Goal: Task Accomplishment & Management: Use online tool/utility

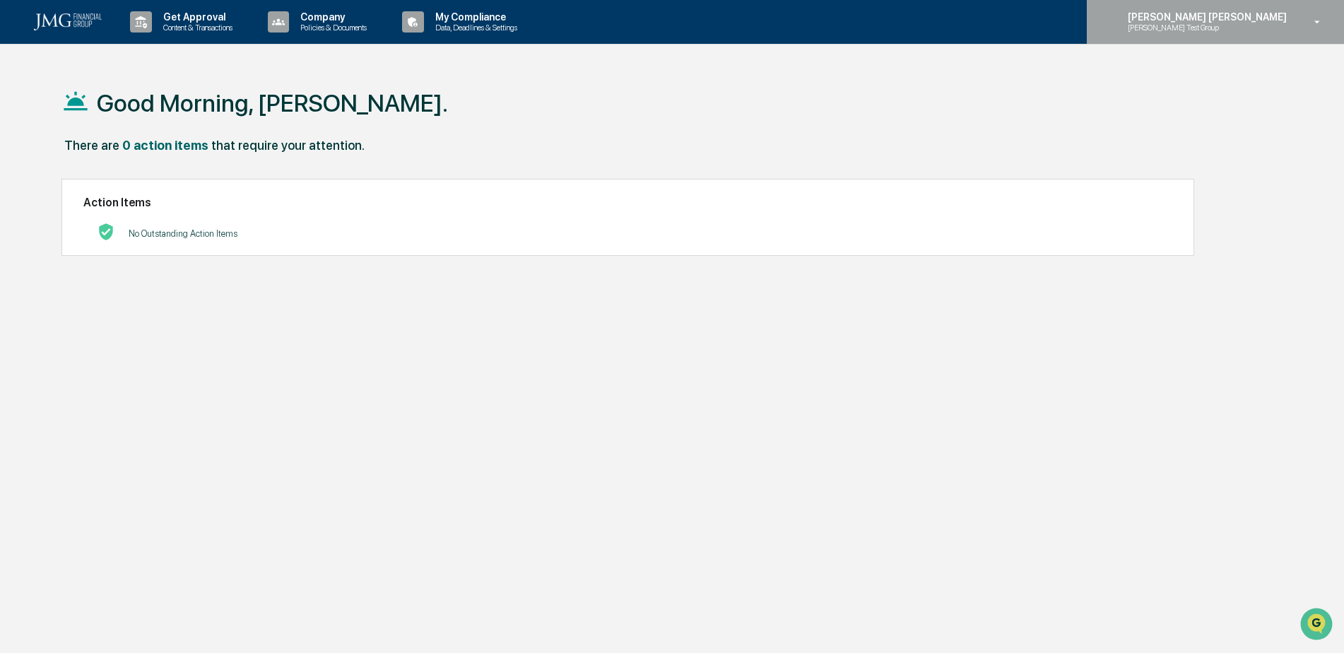
click at [1273, 38] on div "[PERSON_NAME] [PERSON_NAME] [PERSON_NAME] Test Group" at bounding box center [1215, 22] width 257 height 44
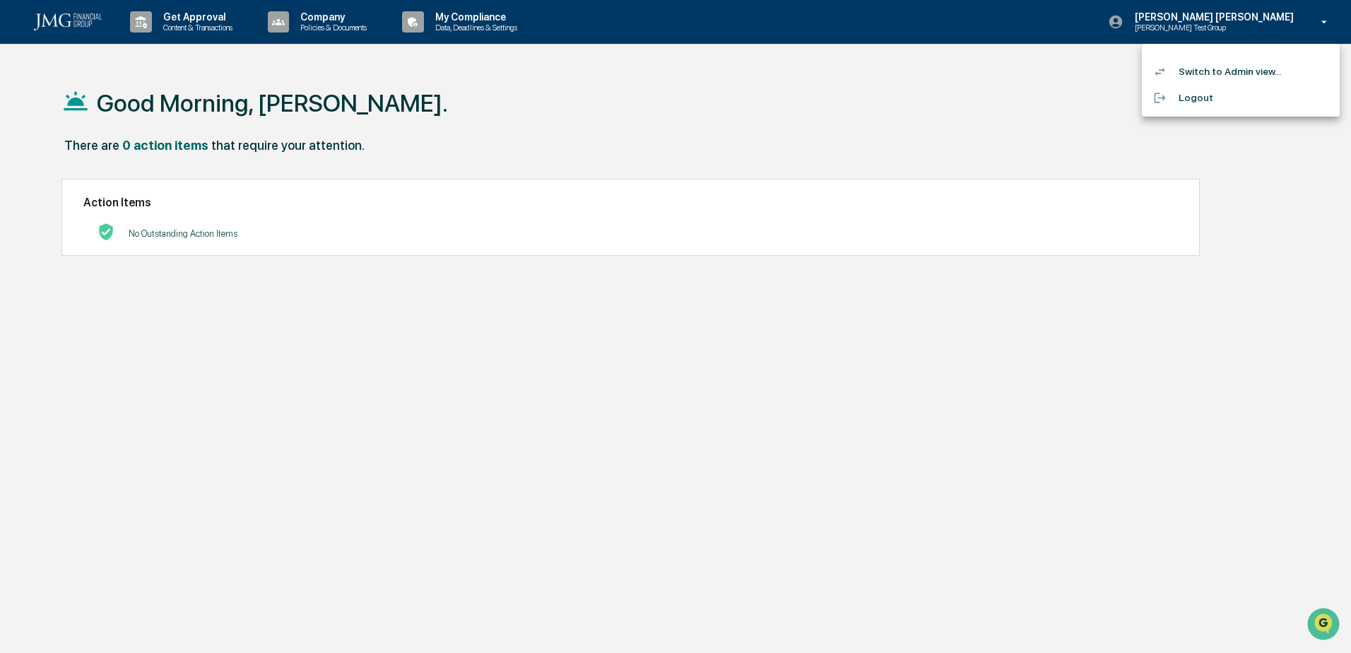
click at [1258, 67] on li "Switch to Admin view..." at bounding box center [1241, 72] width 198 height 26
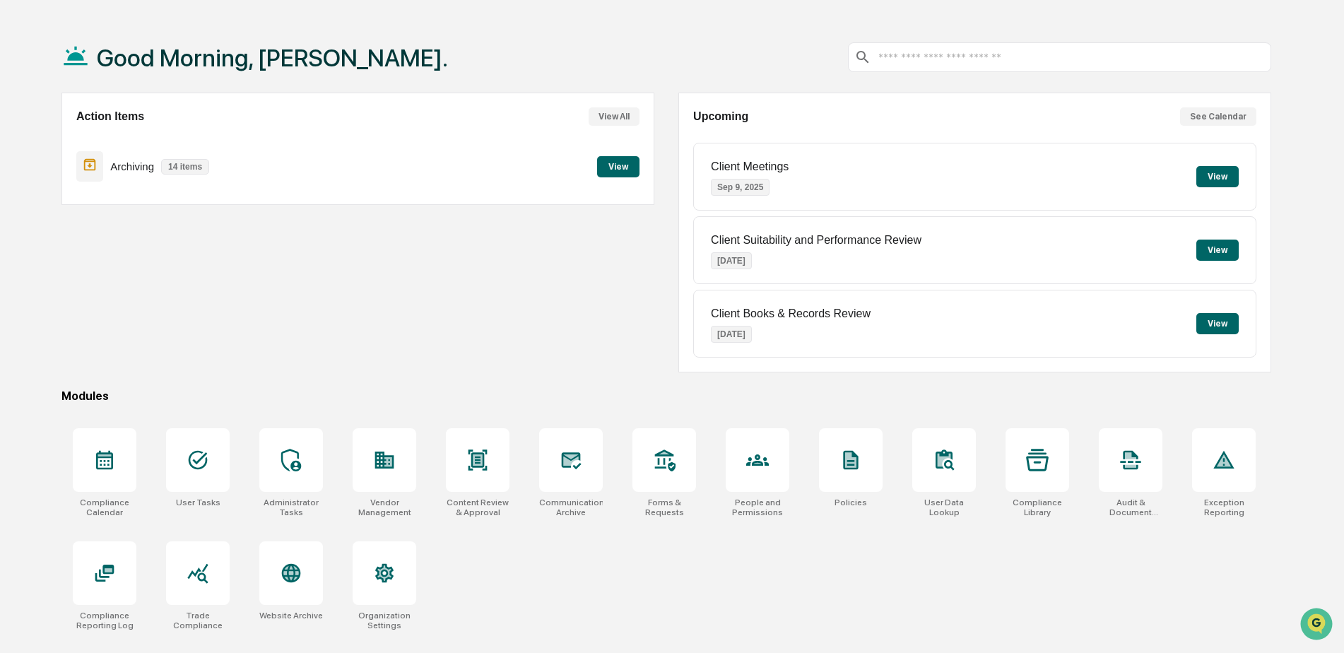
scroll to position [67, 0]
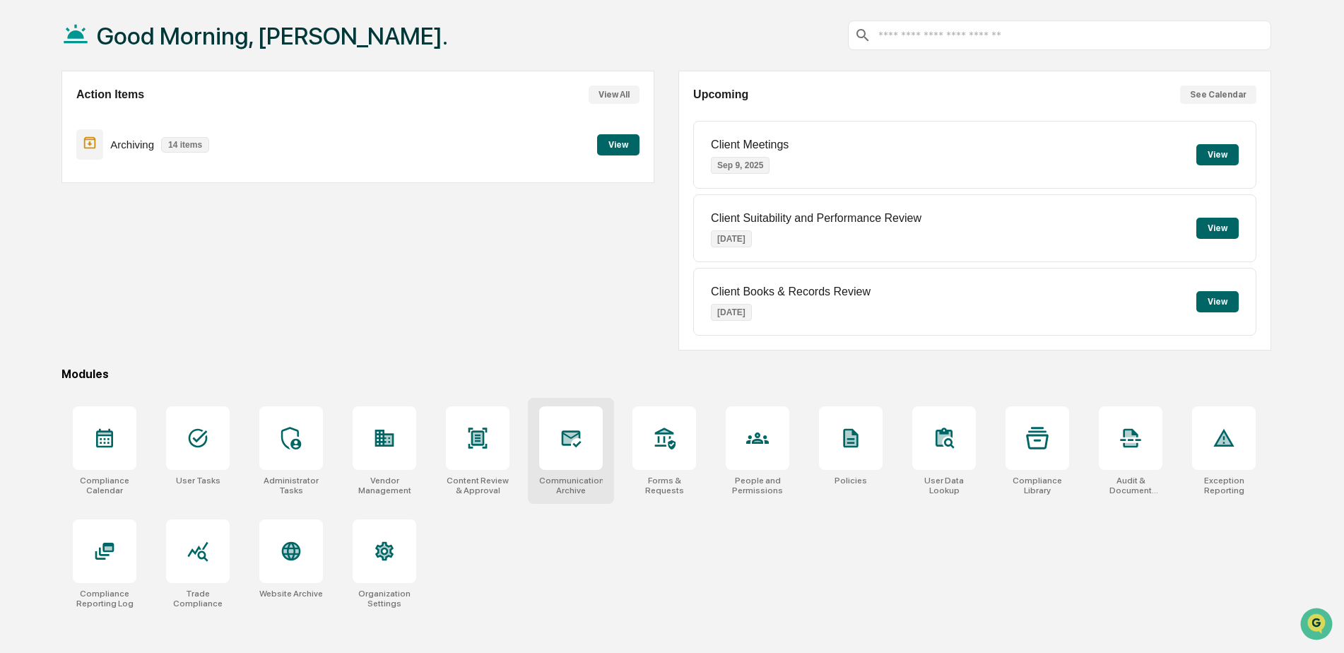
click at [563, 443] on icon at bounding box center [572, 438] width 20 height 17
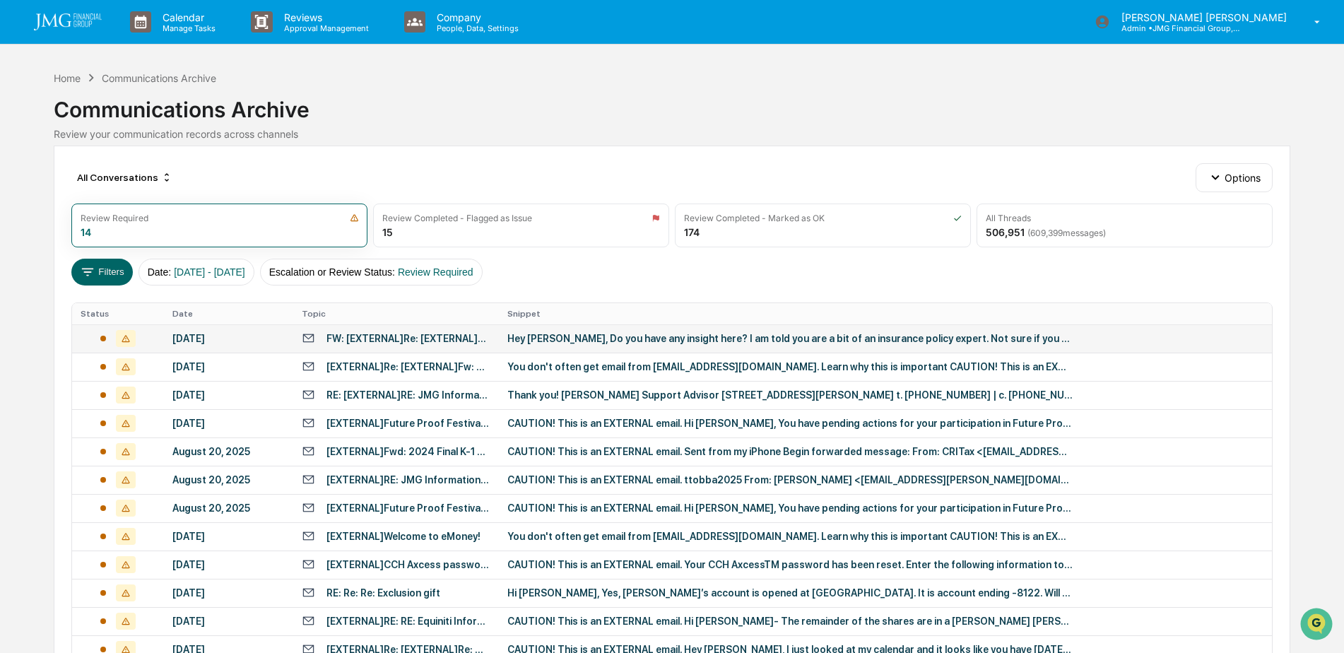
click at [574, 335] on div "Hey Bill, Do you have any insight here? I am told you are a bit of an insurance…" at bounding box center [789, 338] width 565 height 11
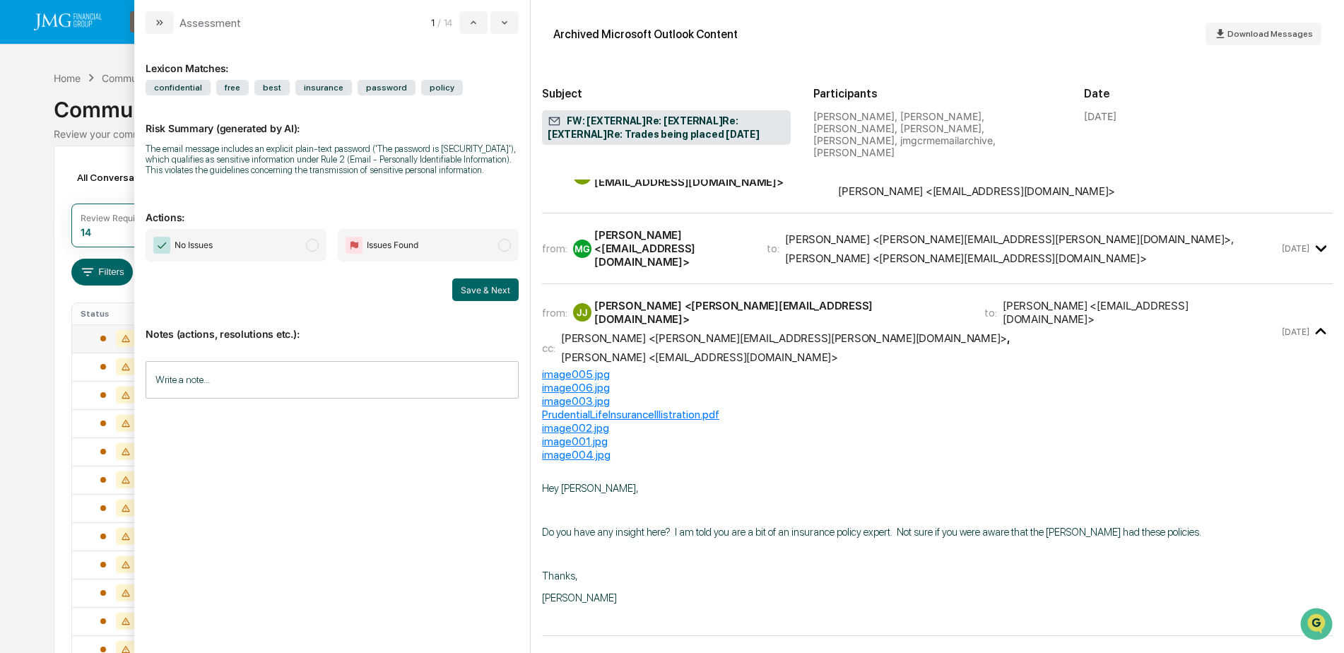
scroll to position [1130, 0]
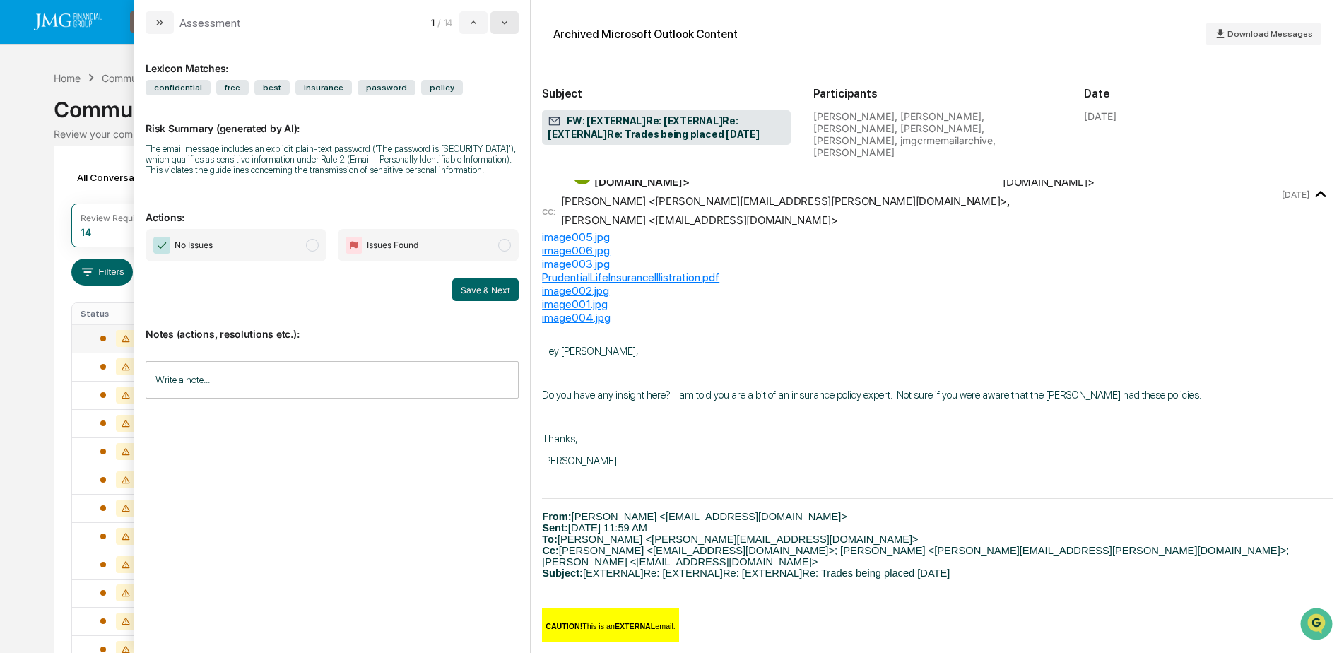
click at [500, 24] on icon "modal" at bounding box center [504, 22] width 11 height 11
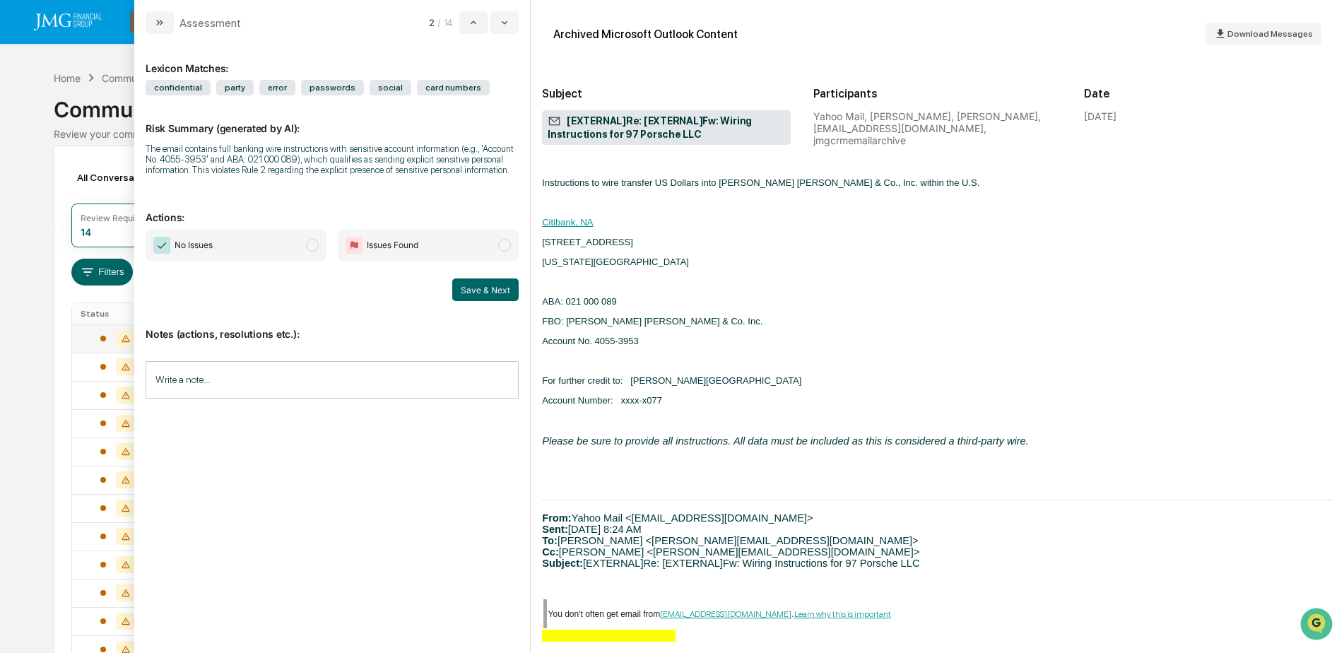
scroll to position [280, 0]
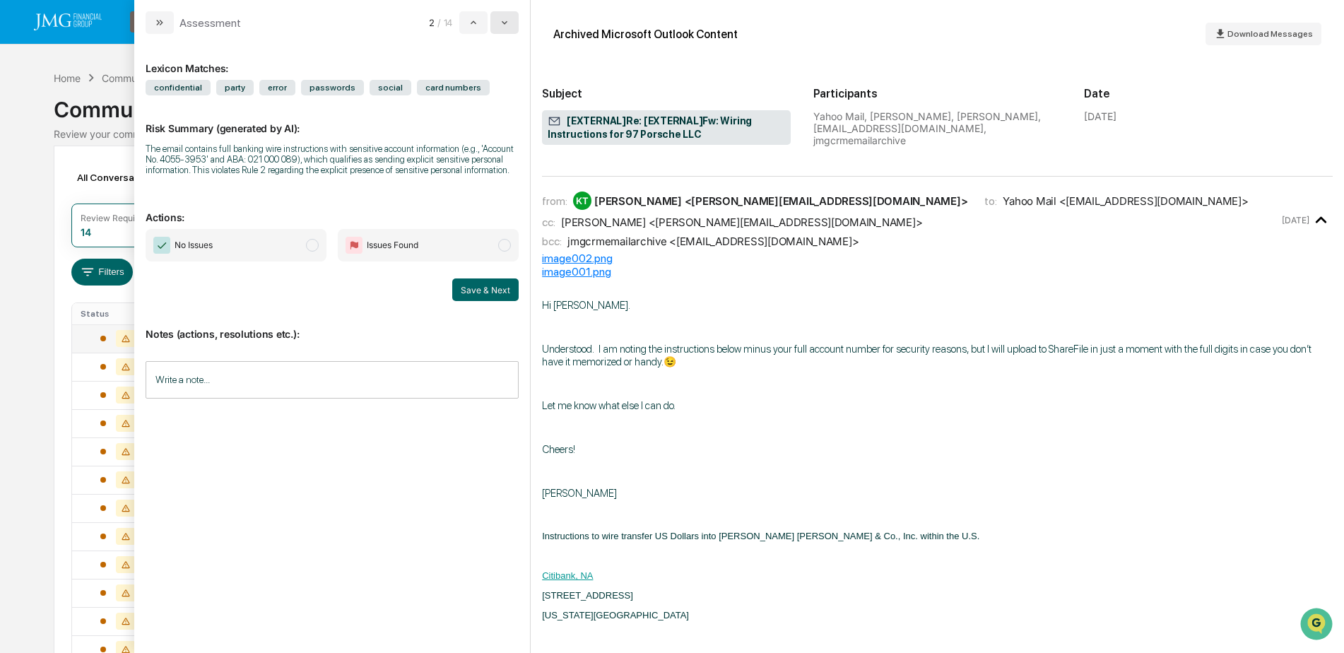
click at [504, 28] on button "modal" at bounding box center [504, 22] width 28 height 23
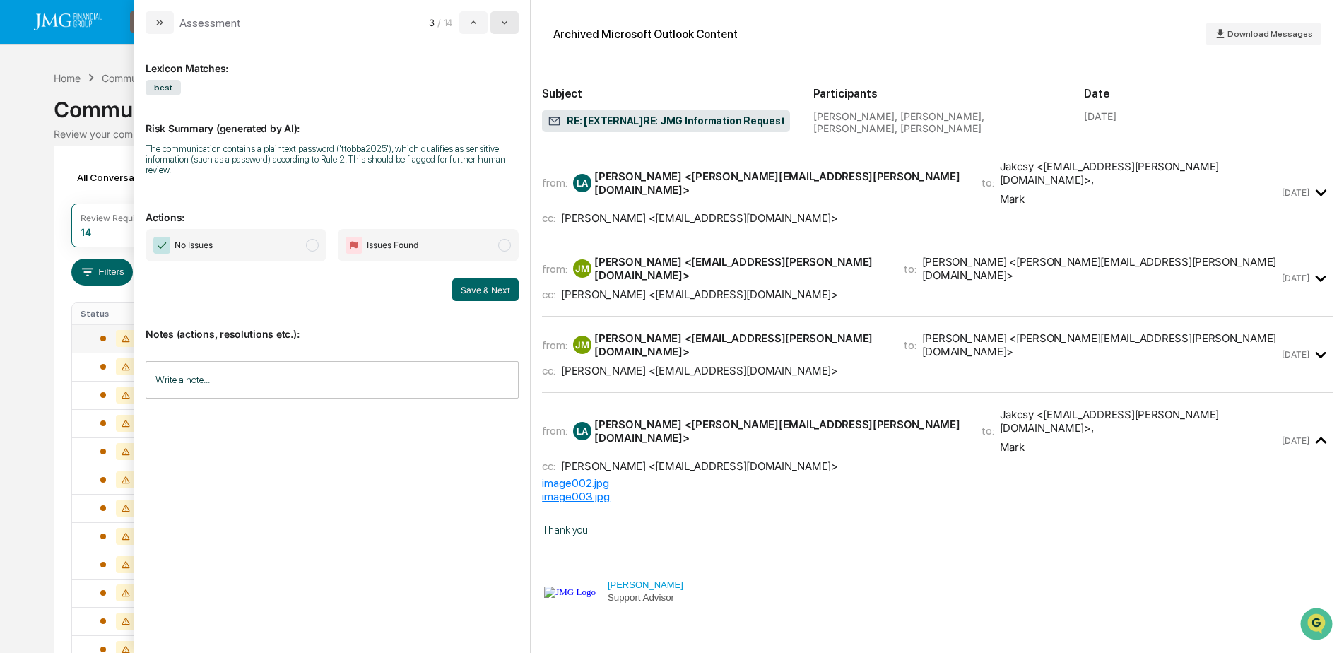
click at [504, 28] on button "modal" at bounding box center [504, 22] width 28 height 23
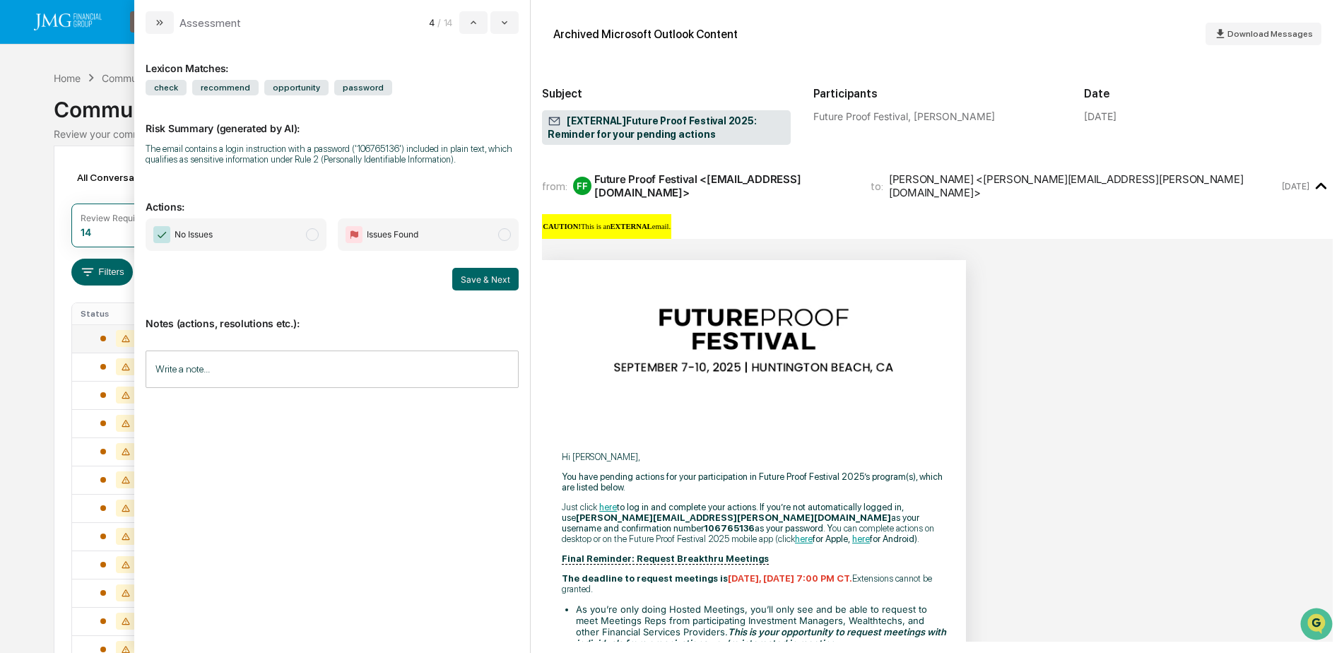
click at [306, 368] on input "Write a note..." at bounding box center [332, 368] width 373 height 37
drag, startPoint x: 255, startPoint y: 405, endPoint x: 155, endPoint y: 404, distance: 99.6
click at [155, 404] on p "**********" at bounding box center [332, 405] width 355 height 10
copy span "**********"
click at [274, 415] on div "**********" at bounding box center [332, 417] width 372 height 71
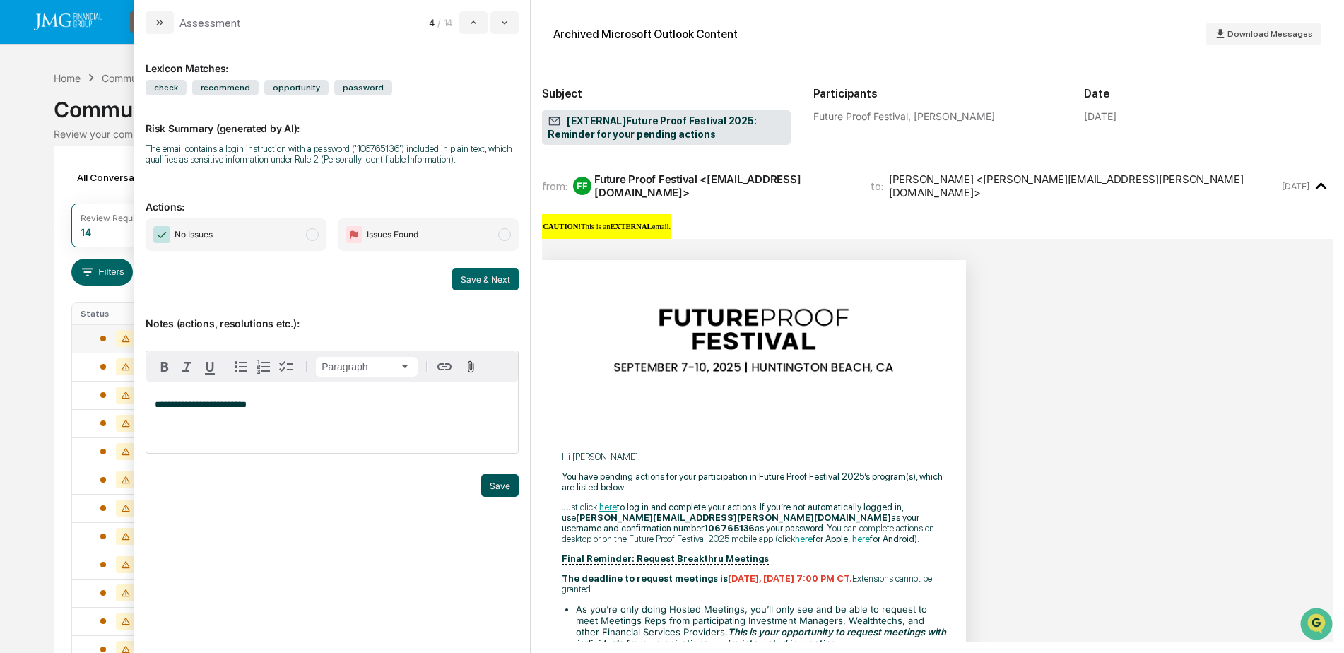
click at [495, 479] on button "Save" at bounding box center [499, 485] width 37 height 23
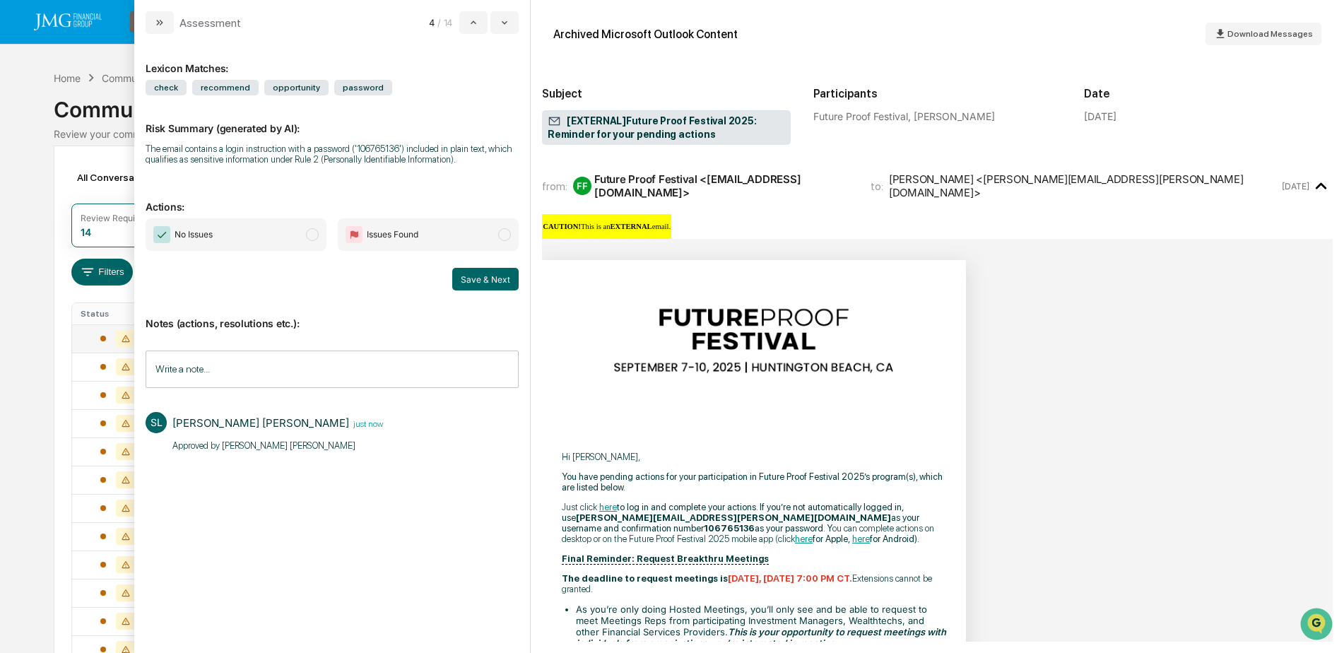
click at [303, 245] on span "No Issues" at bounding box center [236, 234] width 181 height 32
click at [497, 283] on button "Save & Next" at bounding box center [485, 279] width 66 height 23
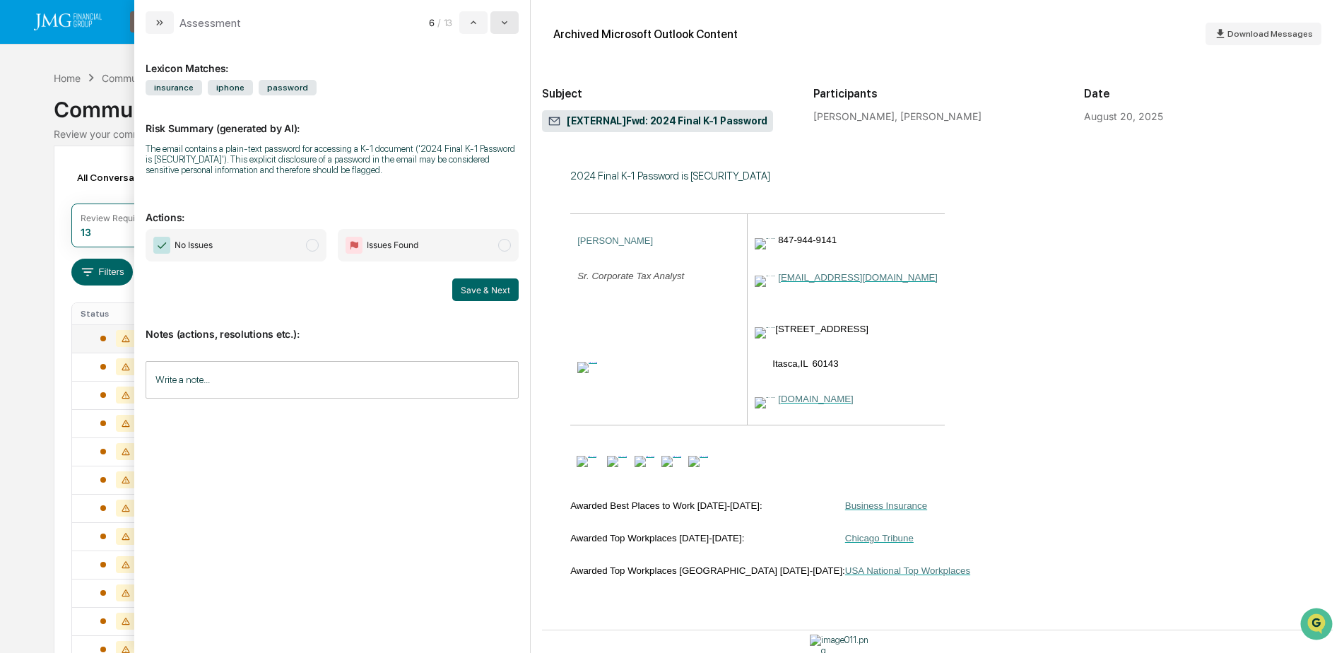
click at [507, 27] on icon "modal" at bounding box center [504, 22] width 11 height 11
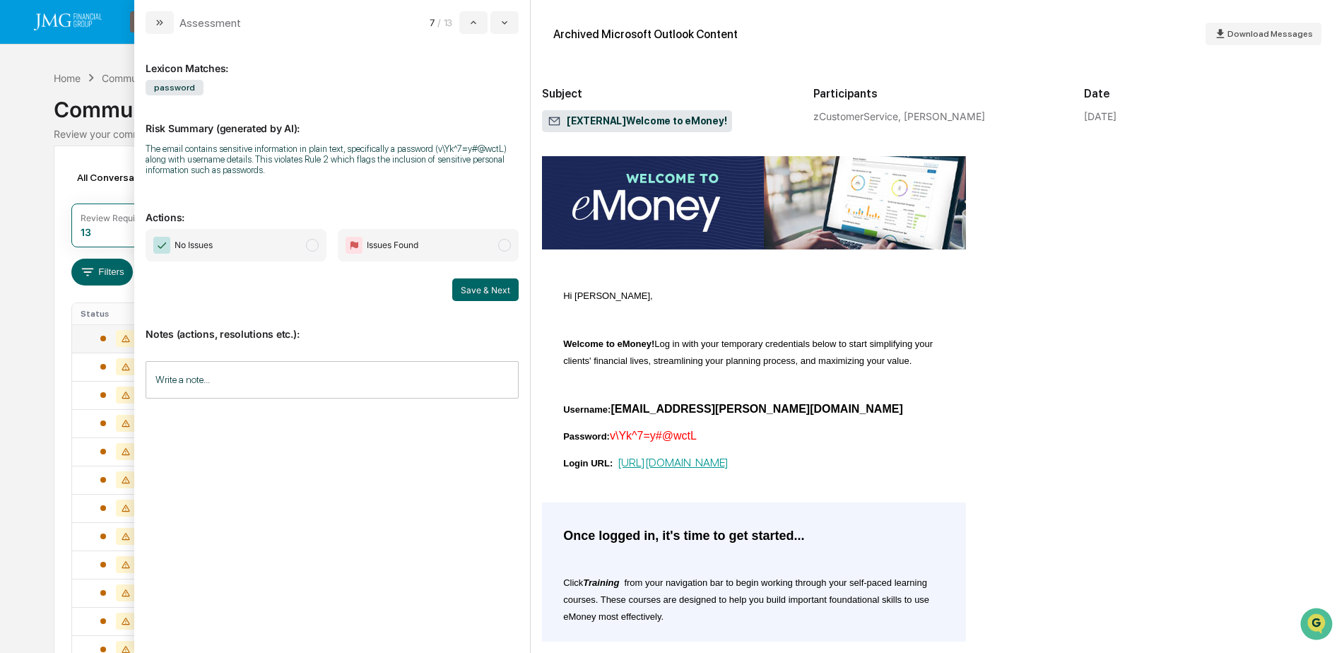
scroll to position [212, 0]
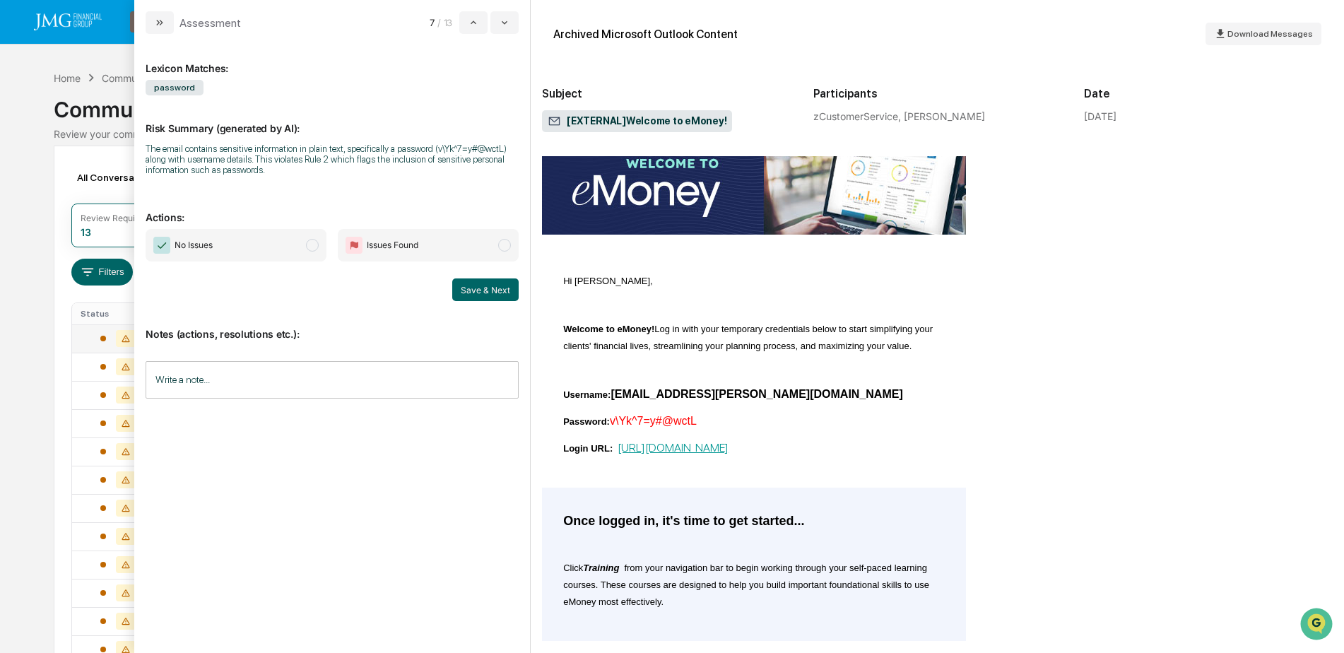
click at [350, 373] on input "Write a note..." at bounding box center [332, 379] width 373 height 37
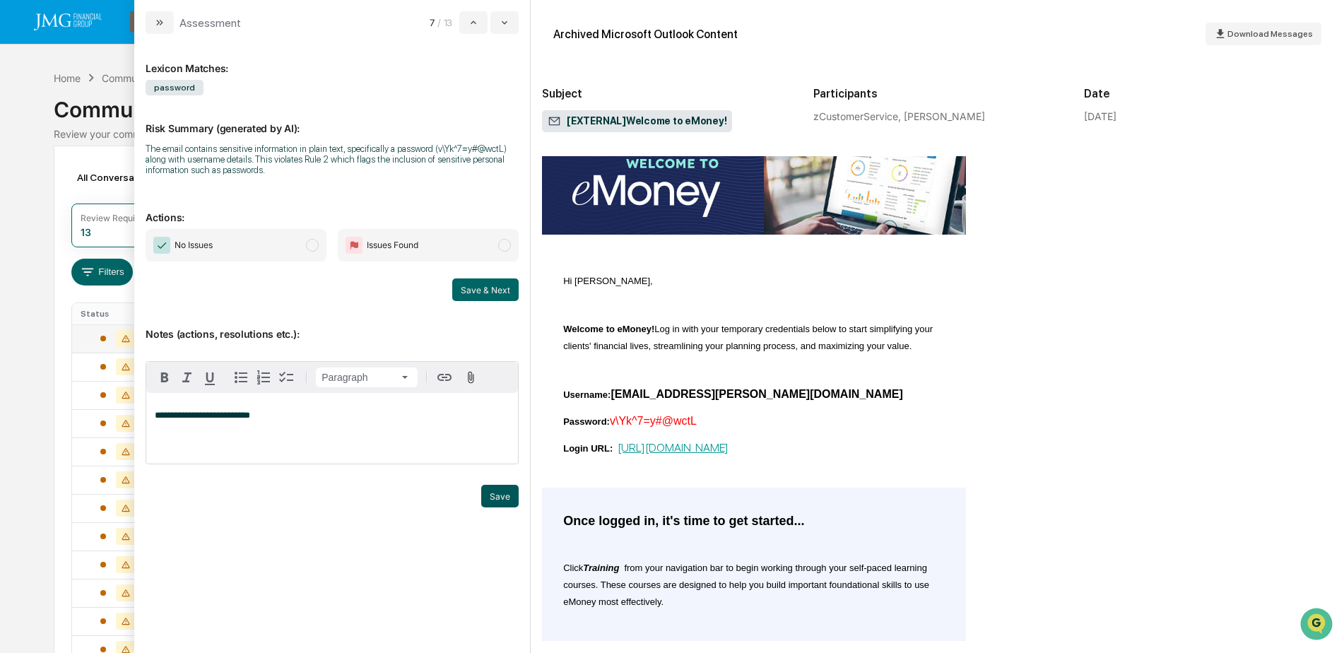
click at [494, 495] on button "Save" at bounding box center [499, 496] width 37 height 23
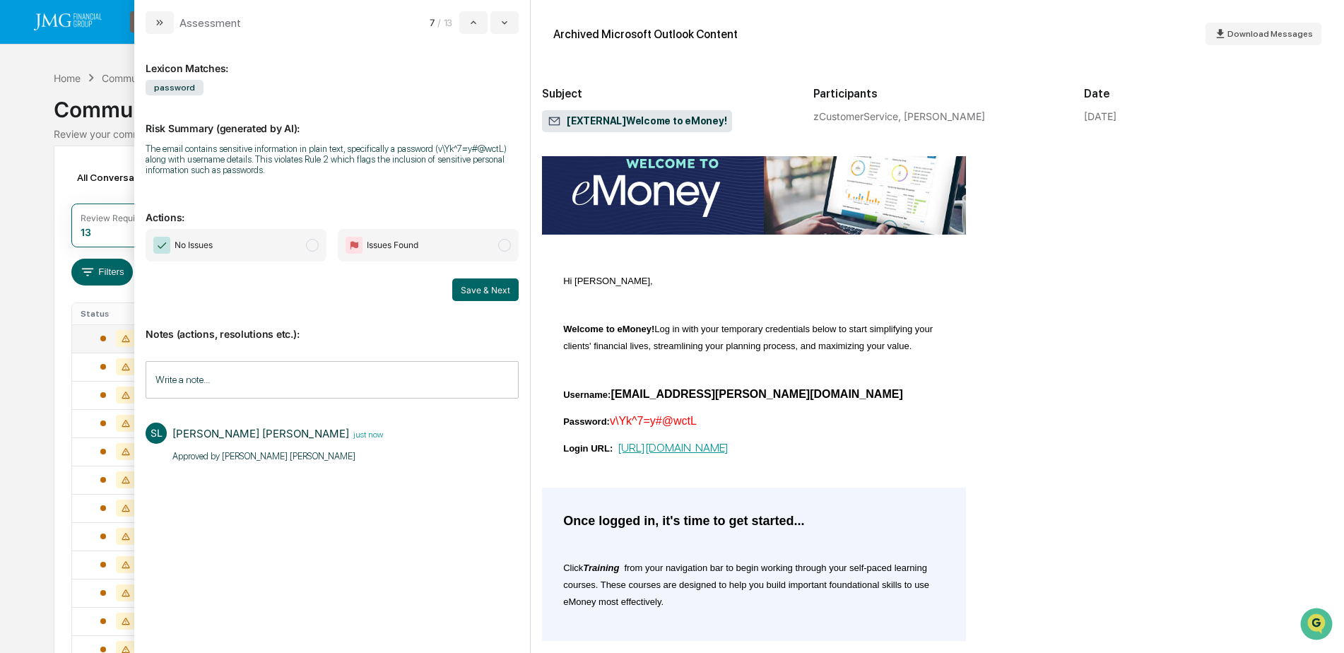
click at [306, 247] on span "modal" at bounding box center [312, 245] width 13 height 13
click at [477, 295] on button "Save & Next" at bounding box center [485, 289] width 66 height 23
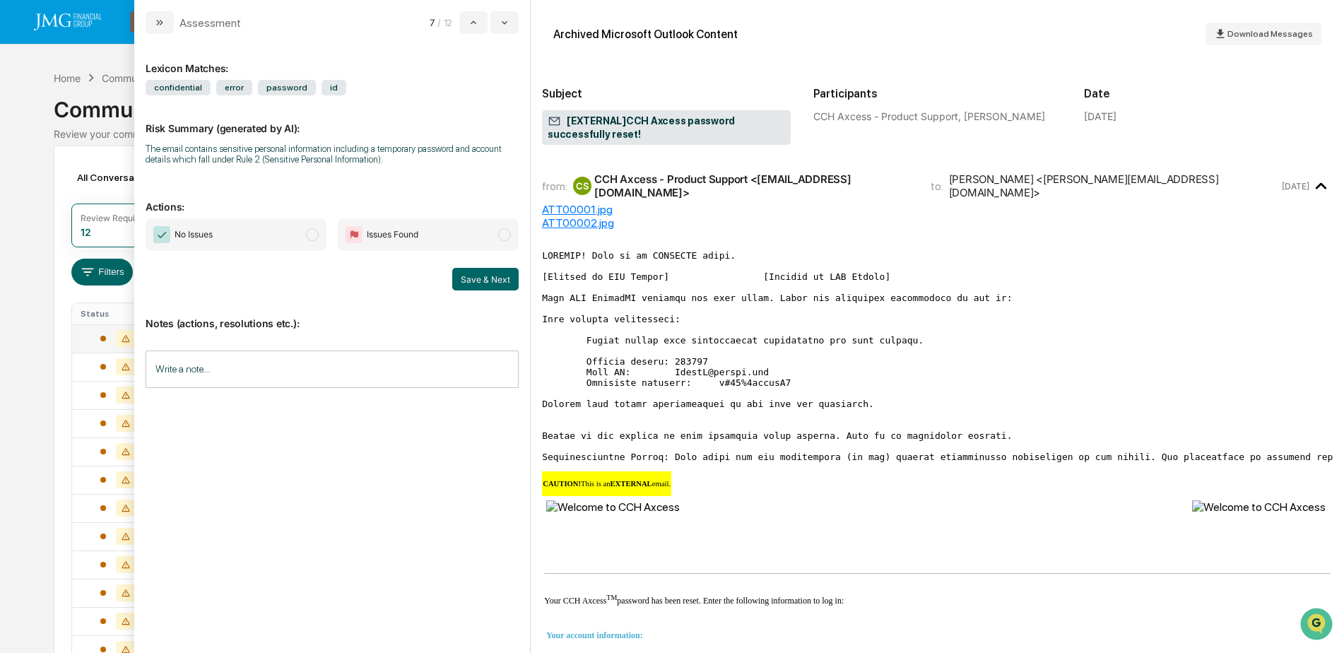
click at [295, 361] on input "Write a note..." at bounding box center [332, 368] width 373 height 37
click at [492, 481] on button "Save" at bounding box center [499, 485] width 37 height 23
click at [263, 239] on span "No Issues" at bounding box center [236, 234] width 181 height 32
click at [488, 283] on button "Save & Next" at bounding box center [485, 279] width 66 height 23
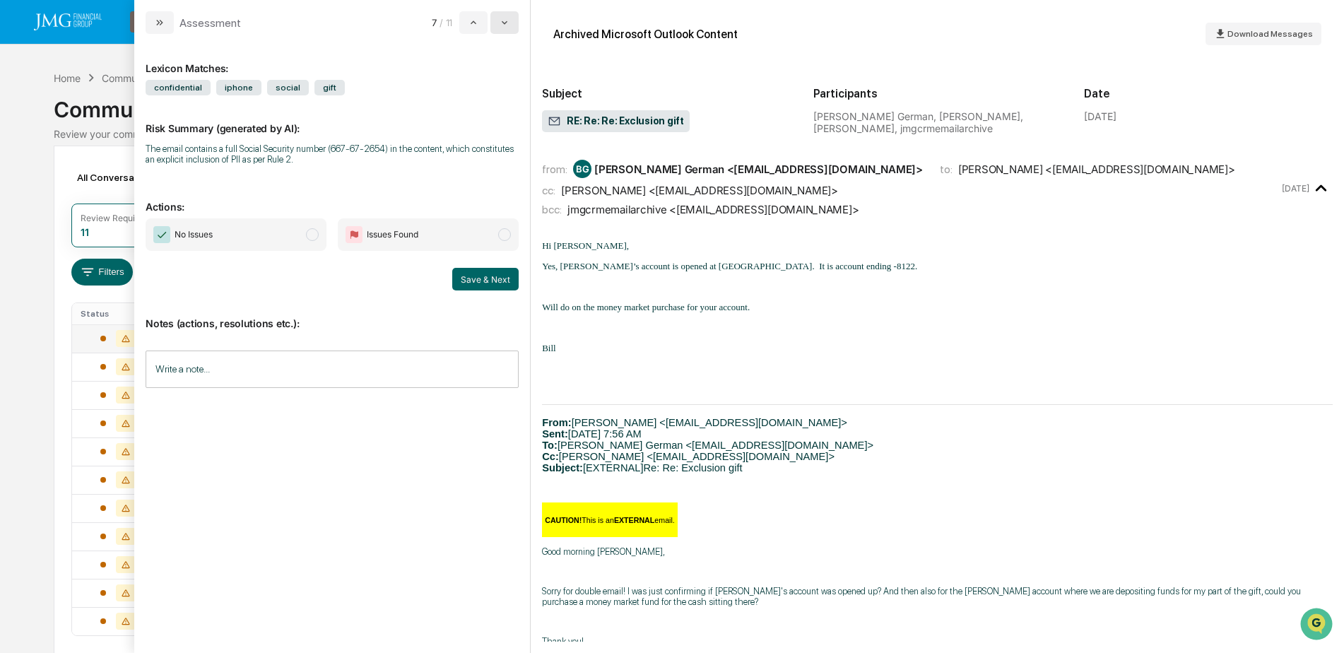
click at [510, 25] on icon "modal" at bounding box center [504, 22] width 11 height 11
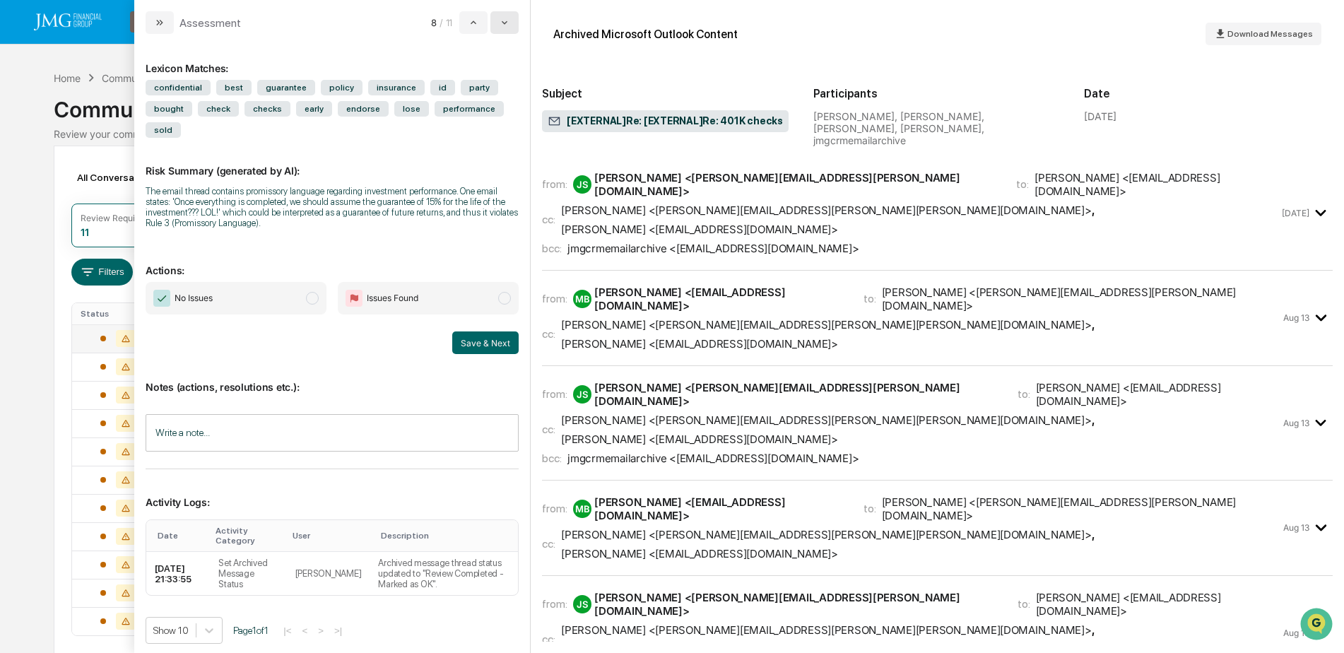
click at [510, 25] on icon "modal" at bounding box center [504, 22] width 11 height 11
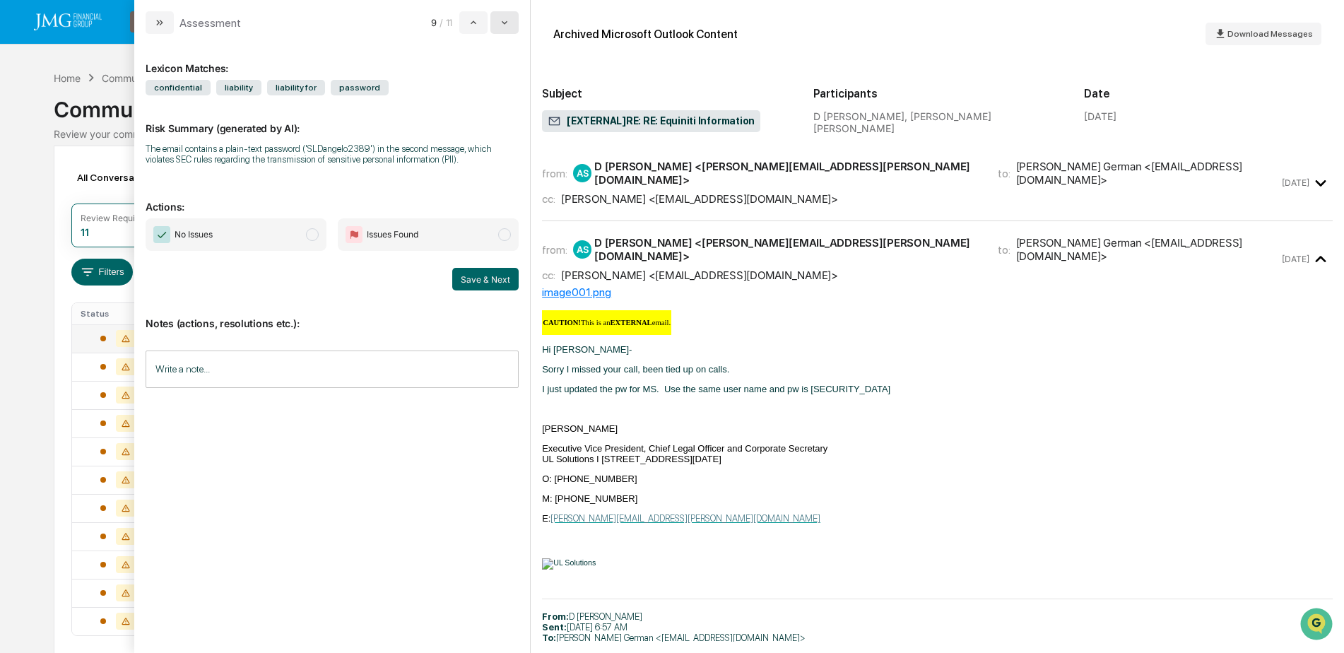
click at [510, 25] on icon "modal" at bounding box center [504, 22] width 11 height 11
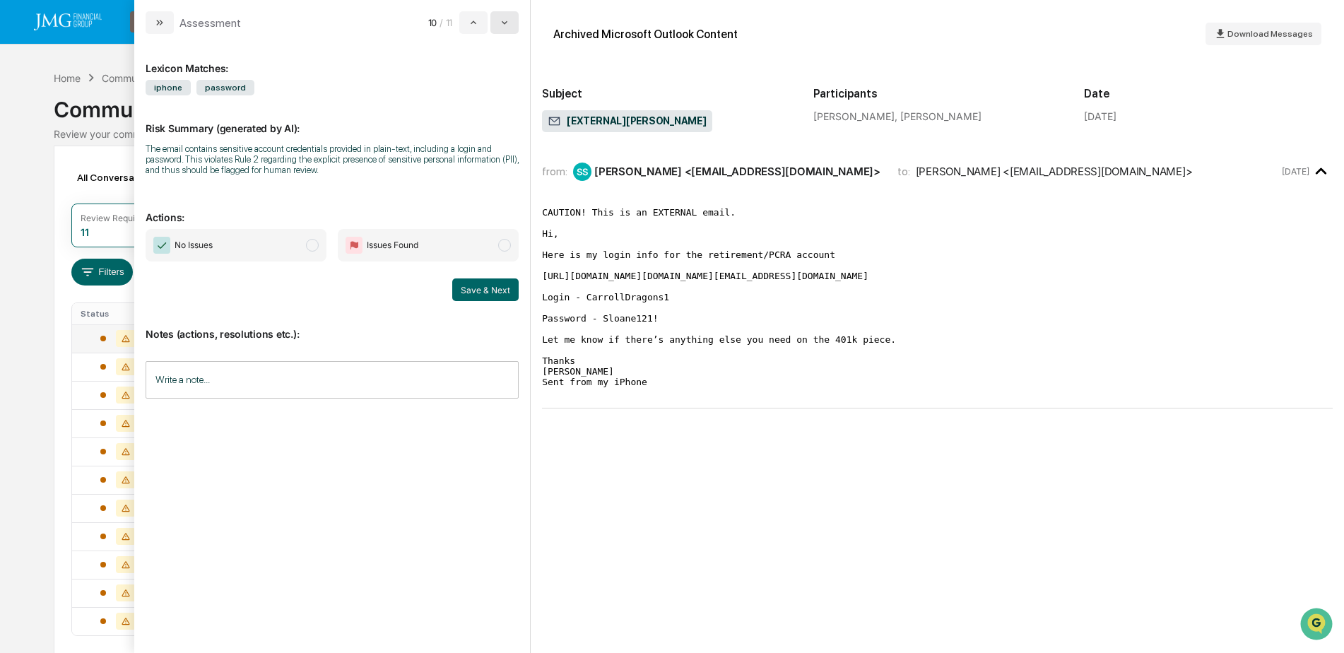
click at [510, 25] on icon "modal" at bounding box center [504, 22] width 11 height 11
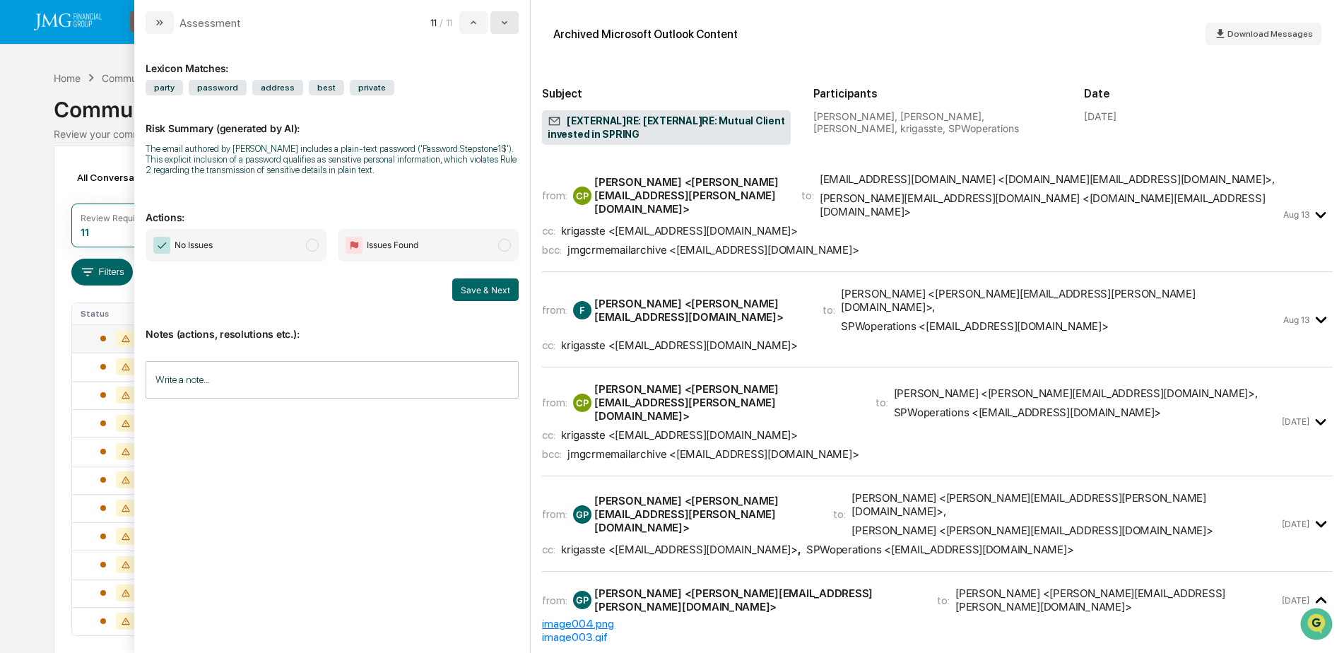
click at [510, 25] on icon "modal" at bounding box center [504, 22] width 11 height 11
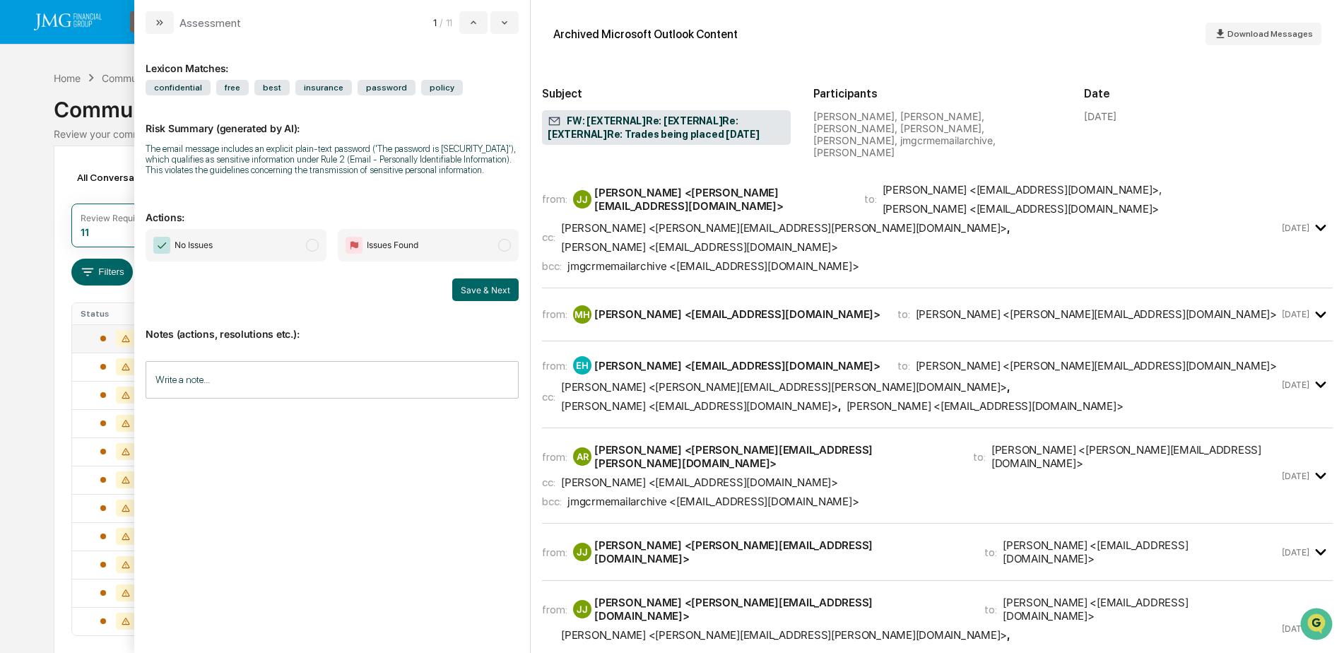
click at [43, 63] on div "Calendar Manage Tasks Reviews Approval Management Company People, Data, Setting…" at bounding box center [672, 358] width 1344 height 716
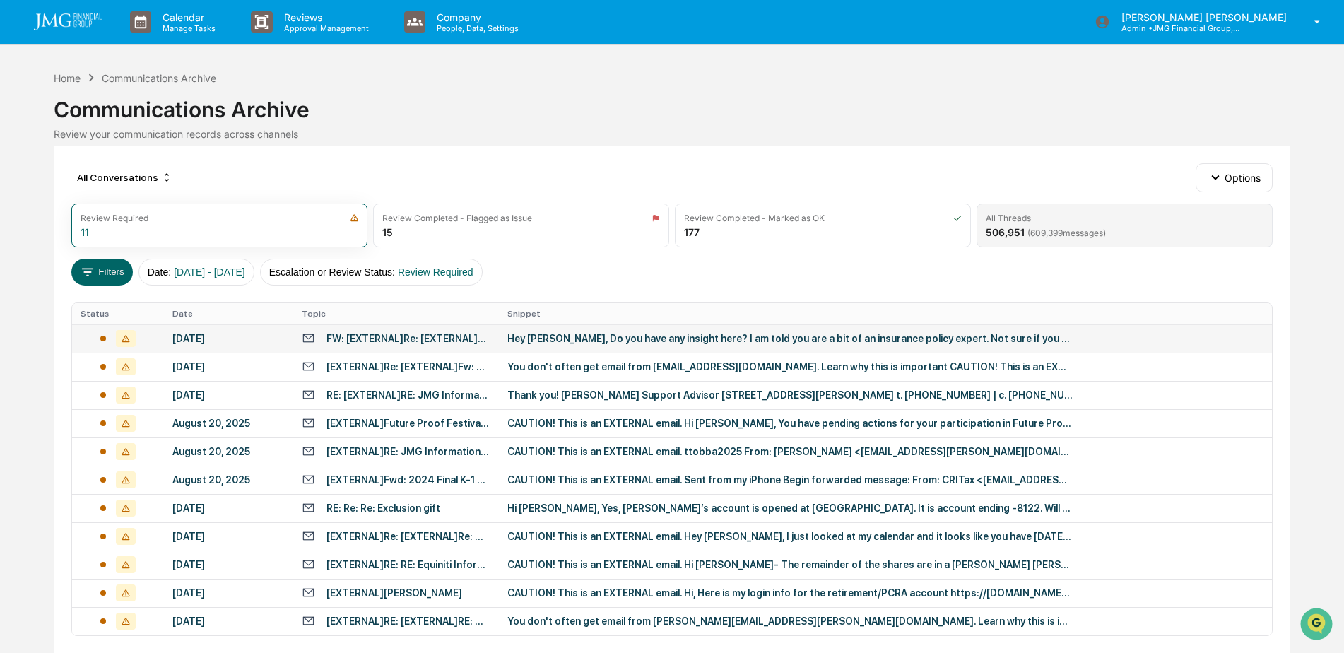
click at [1052, 237] on span "( 609,399 messages)" at bounding box center [1066, 232] width 78 height 11
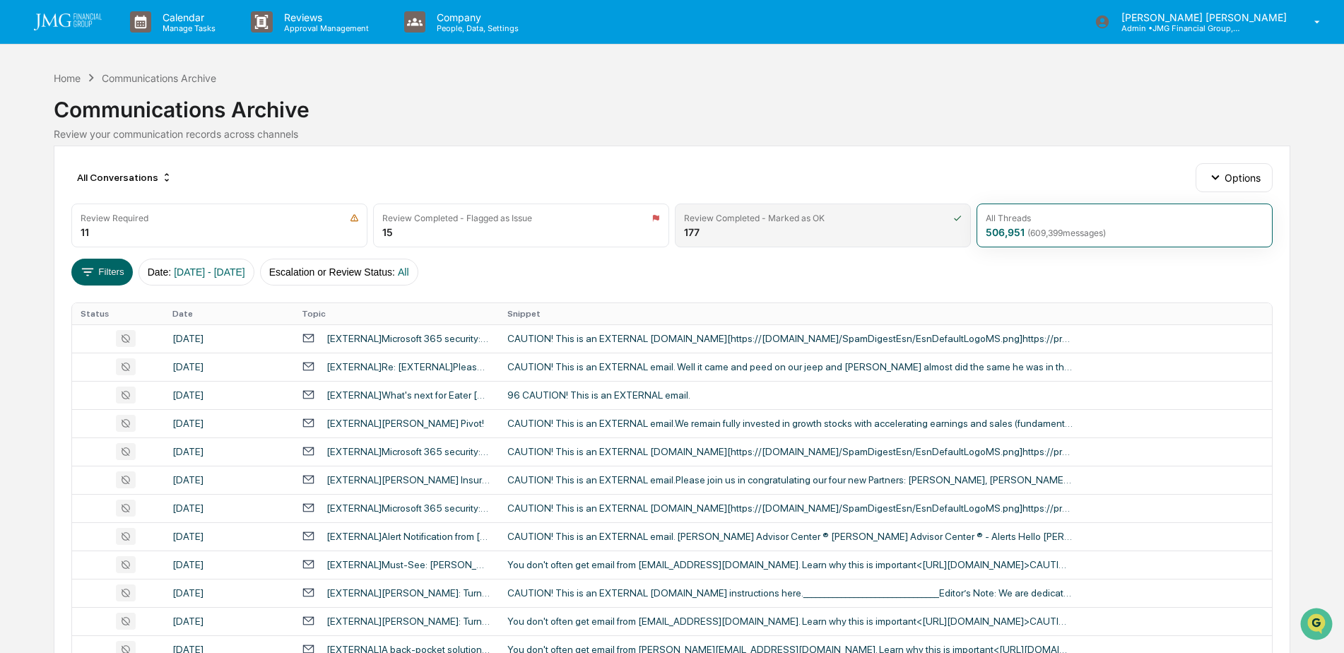
click at [795, 242] on div "Review Completed - Marked as OK 177" at bounding box center [823, 225] width 296 height 44
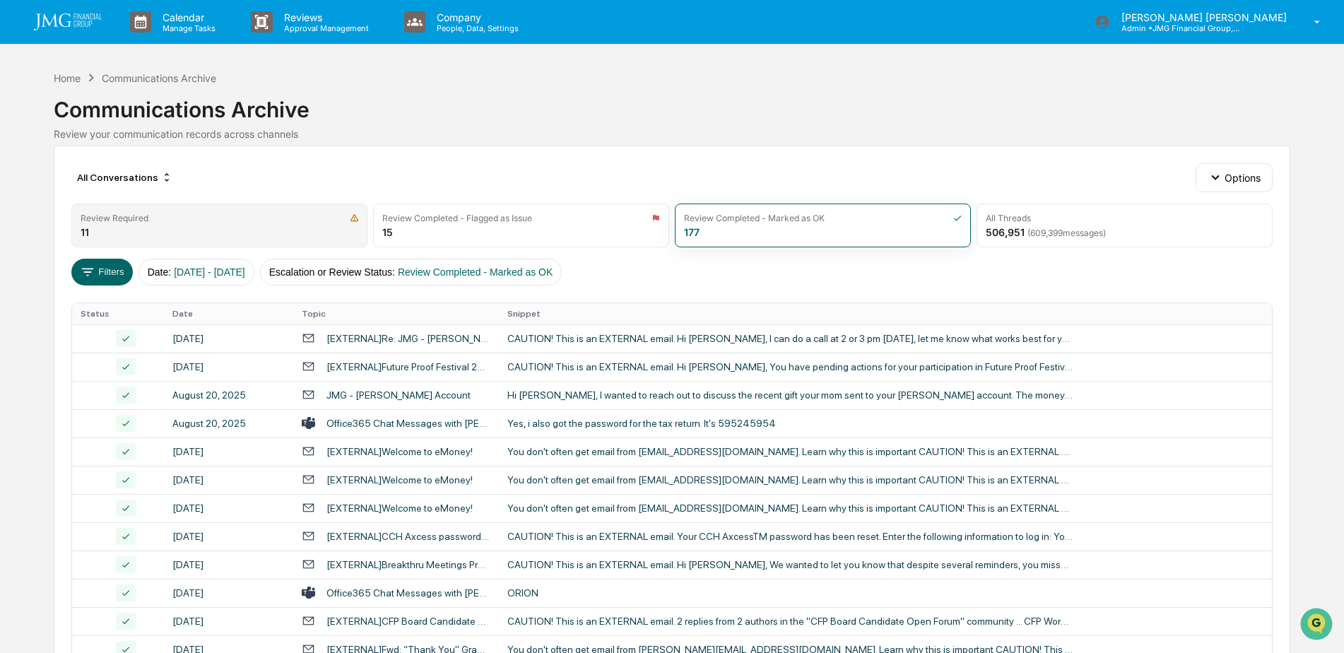
click at [294, 223] on div "Review Required" at bounding box center [220, 218] width 278 height 11
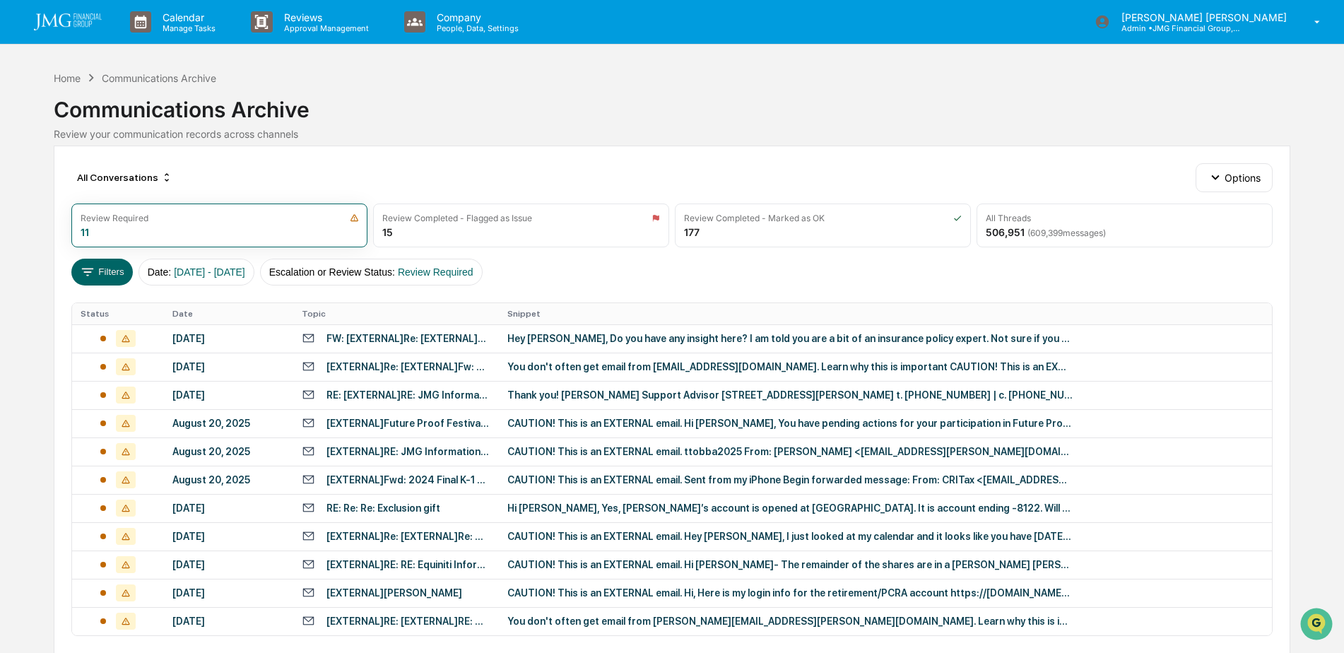
drag, startPoint x: 65, startPoint y: 23, endPoint x: 275, endPoint y: 52, distance: 211.9
click at [65, 23] on img at bounding box center [68, 21] width 68 height 17
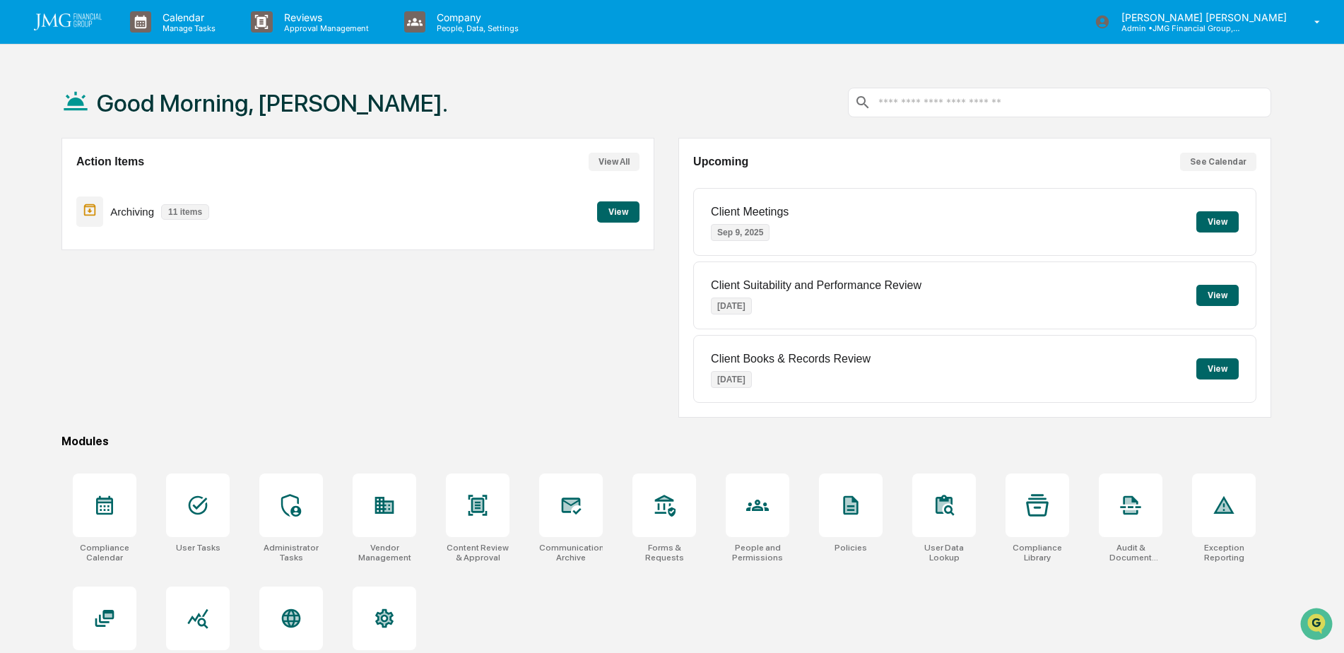
scroll to position [67, 0]
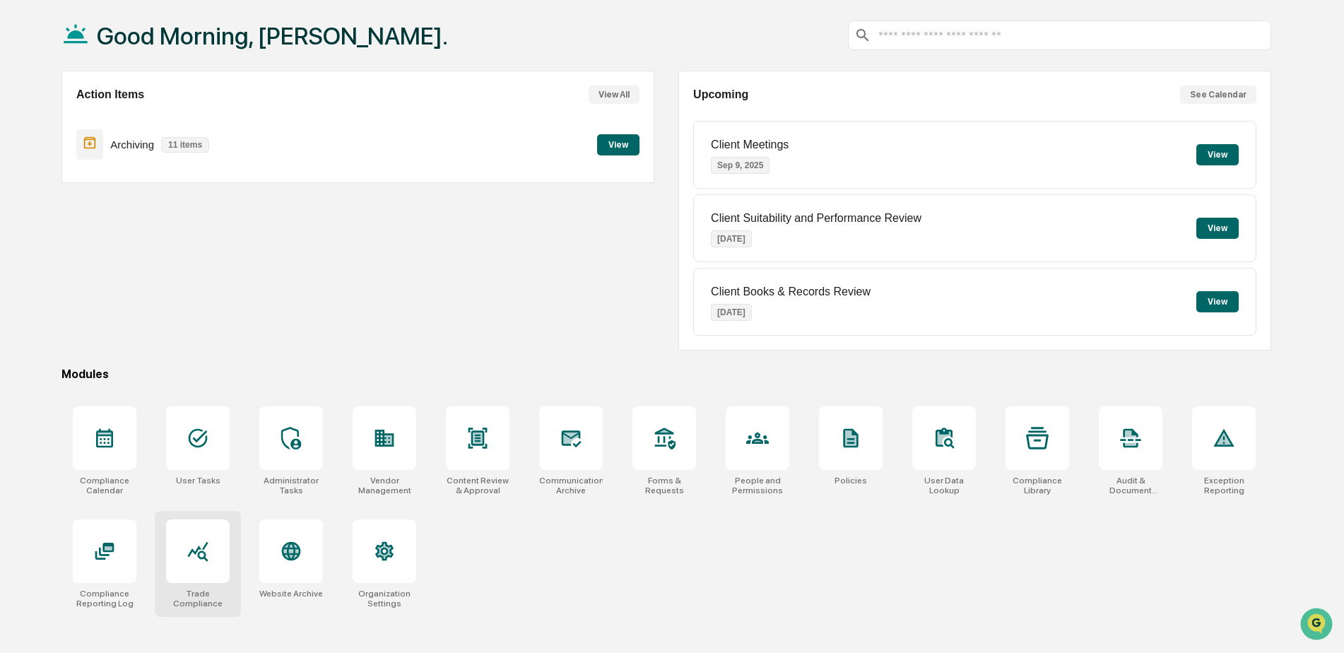
click at [205, 543] on icon at bounding box center [197, 551] width 23 height 23
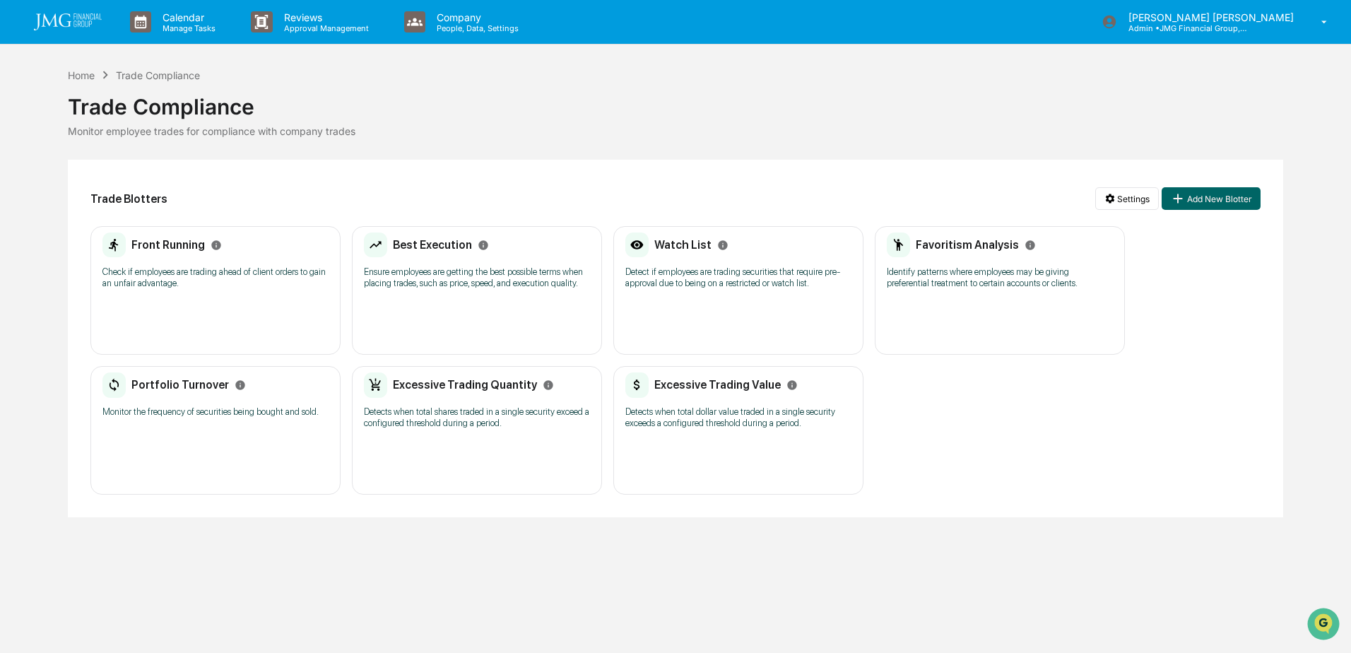
click at [663, 275] on p "Detect if employees are trading securities that require pre-approval due to bei…" at bounding box center [738, 277] width 226 height 23
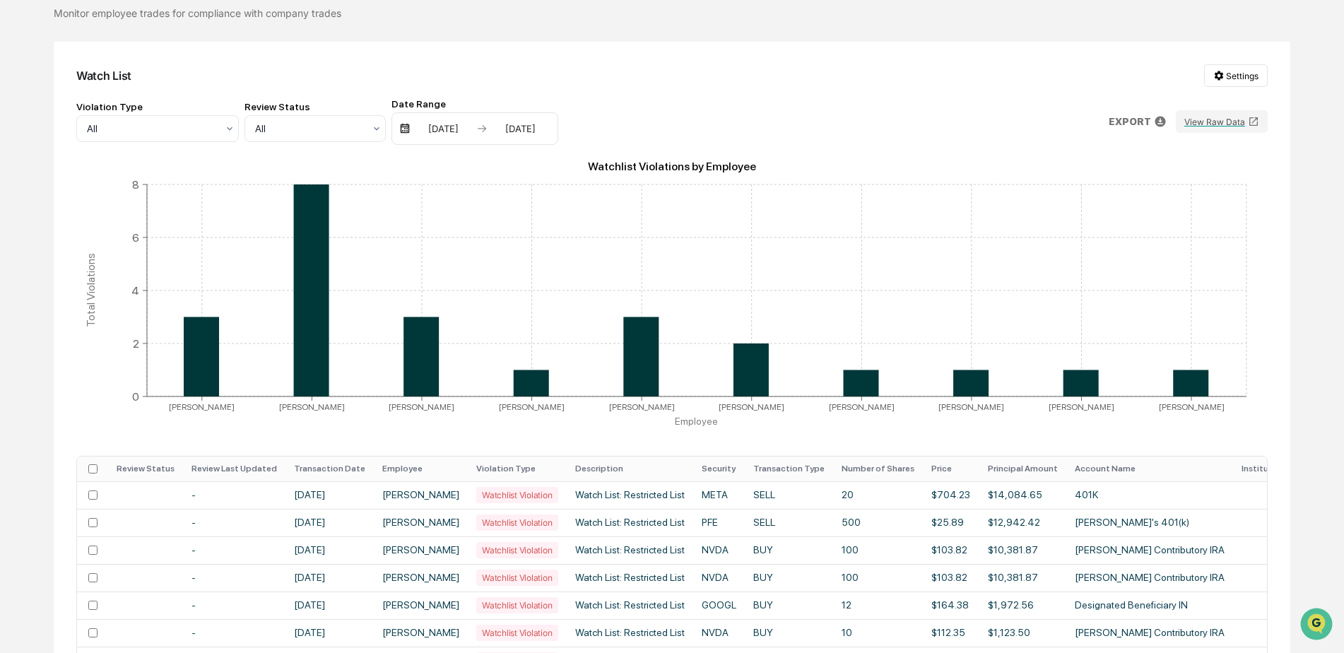
scroll to position [141, 0]
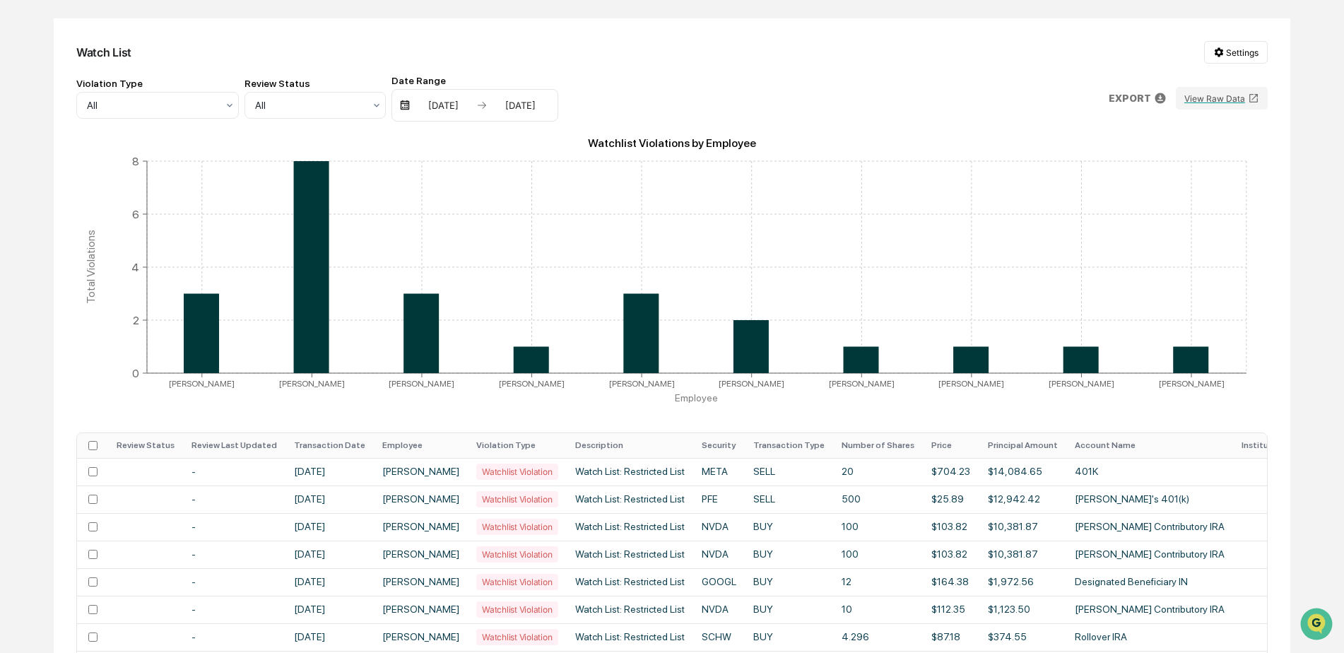
click at [336, 447] on th "Transaction Date" at bounding box center [329, 445] width 88 height 25
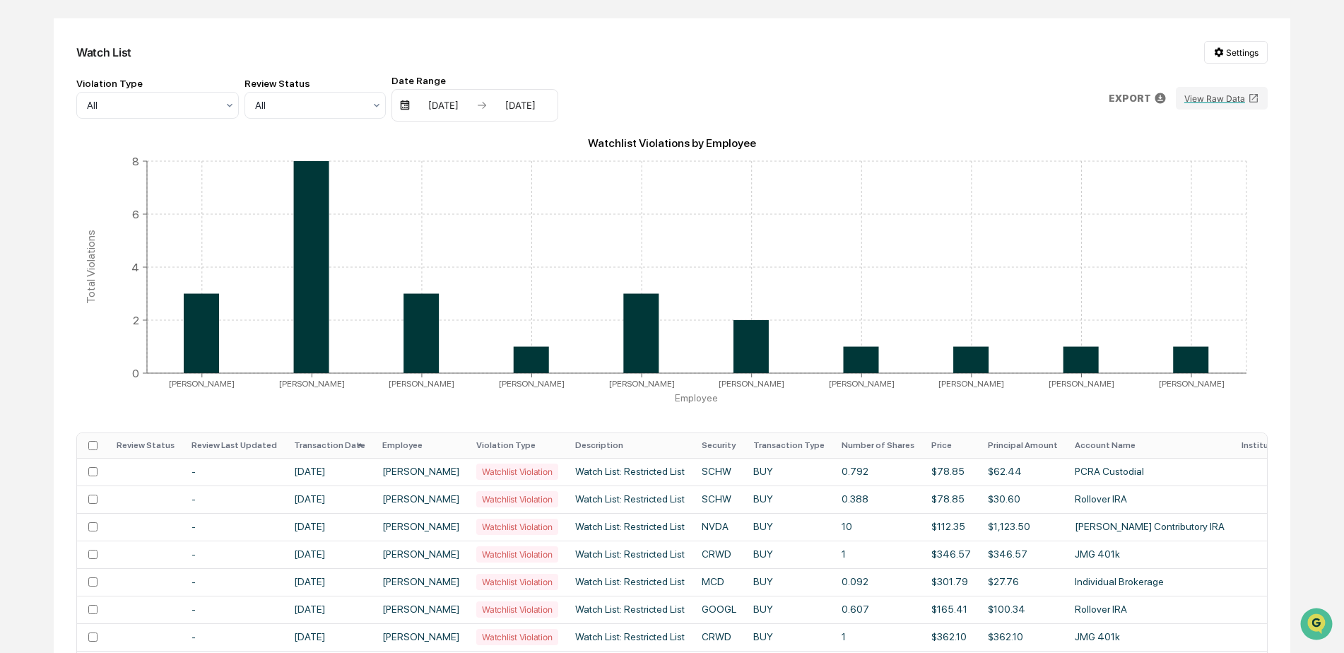
click at [336, 447] on th "Transaction Date" at bounding box center [329, 445] width 88 height 25
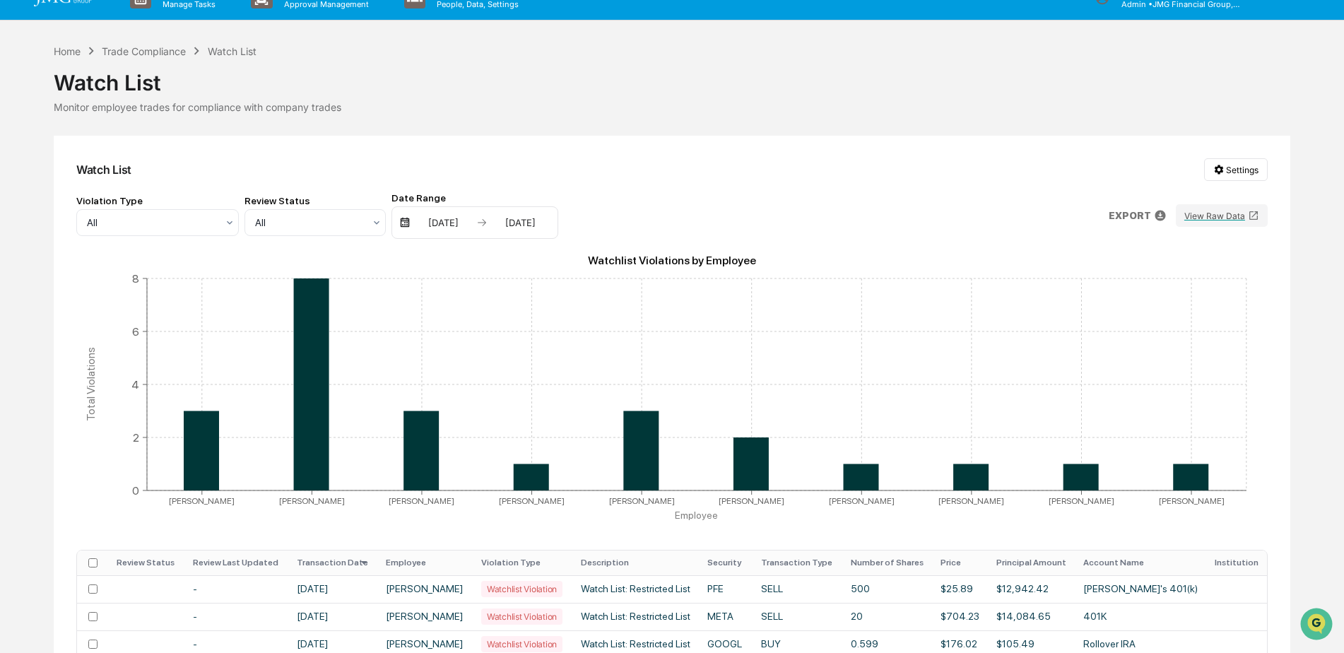
scroll to position [0, 0]
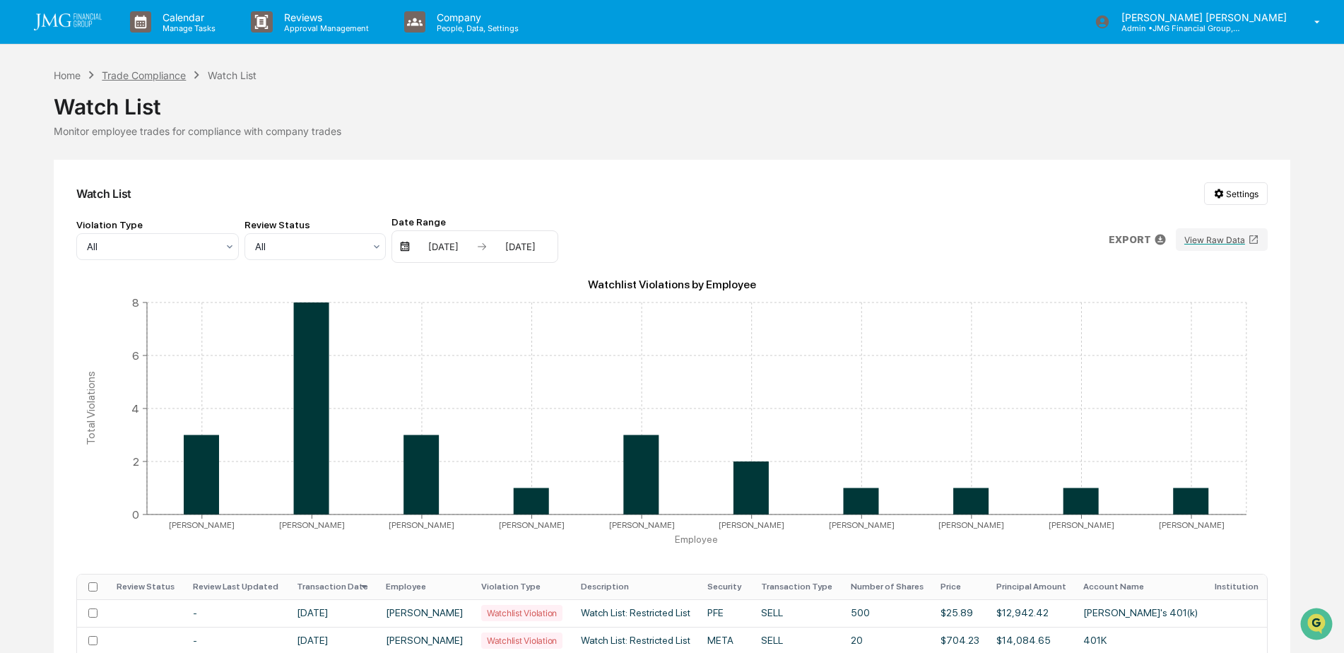
click at [157, 81] on div "Trade Compliance" at bounding box center [144, 75] width 84 height 12
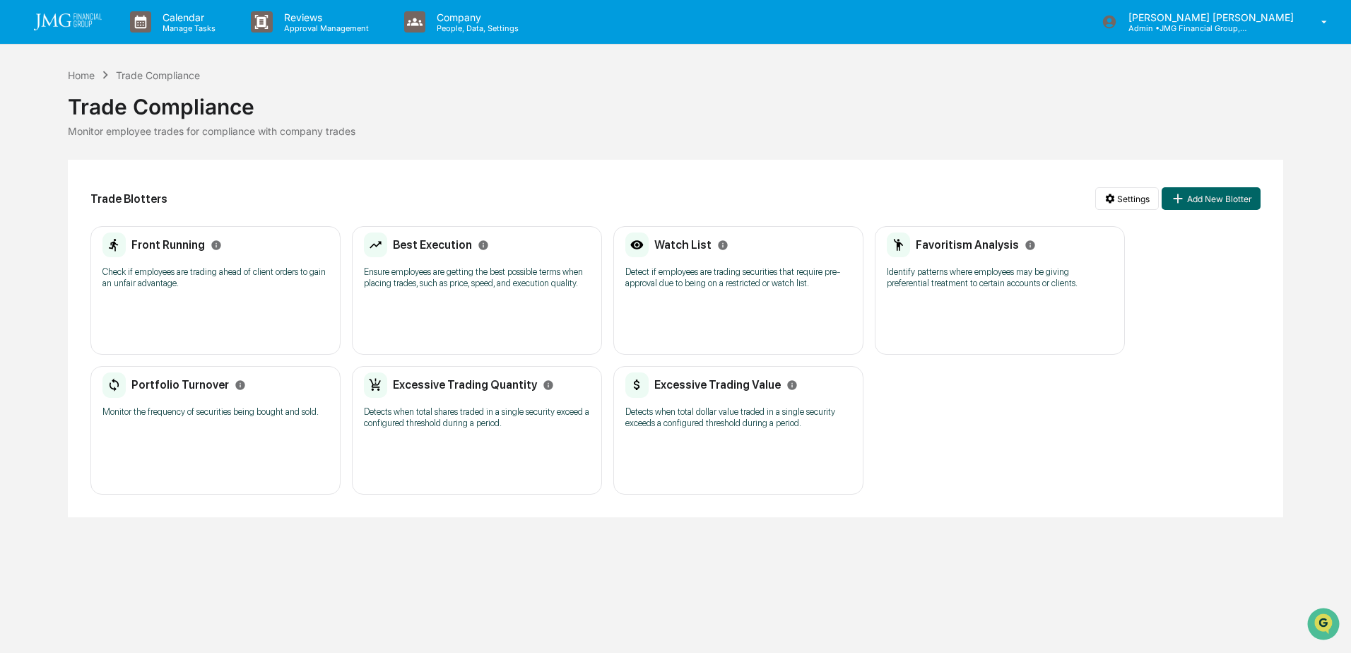
click at [243, 278] on p "Check if employees are trading ahead of client orders to gain an unfair advanta…" at bounding box center [215, 277] width 226 height 23
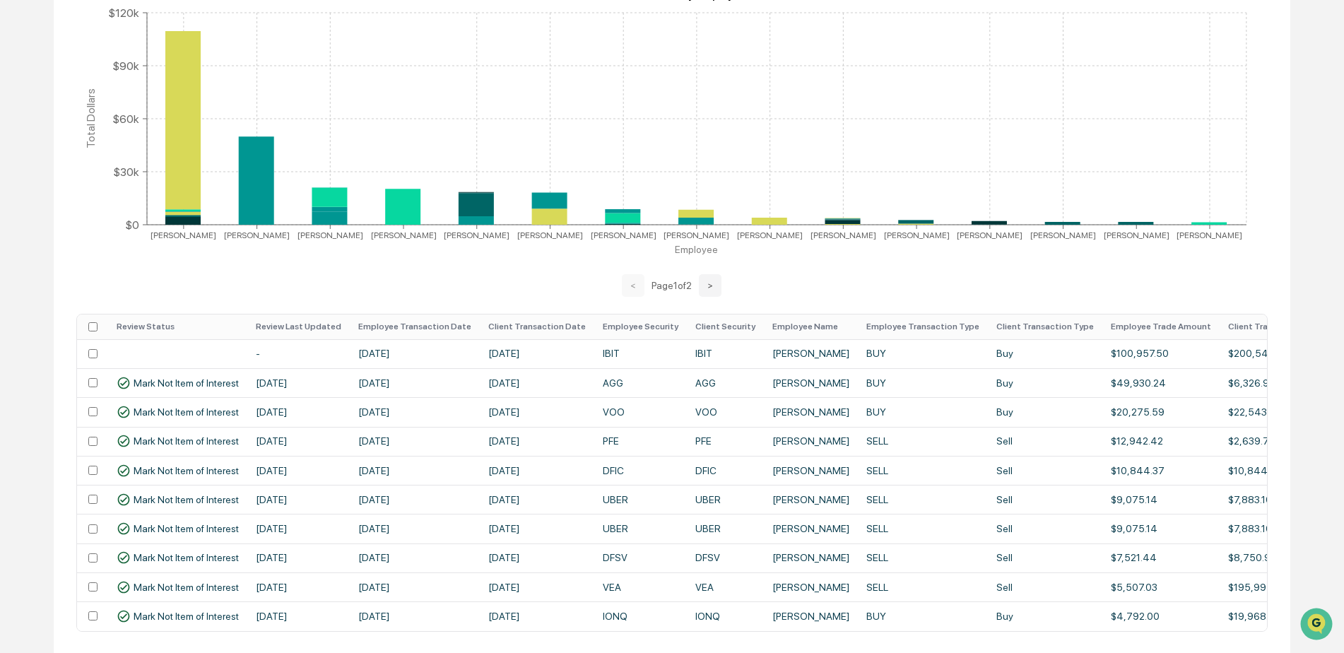
scroll to position [348, 0]
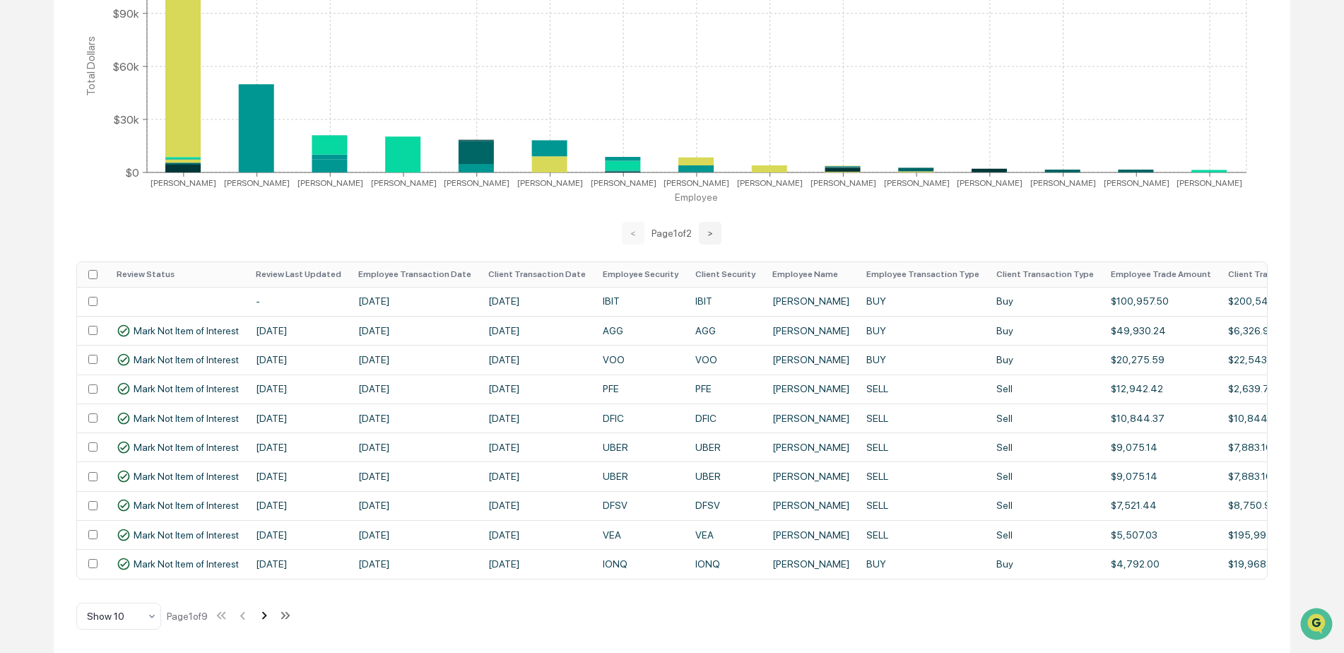
click at [266, 613] on icon at bounding box center [264, 616] width 16 height 16
click at [266, 613] on icon at bounding box center [266, 616] width 16 height 16
click at [266, 613] on icon at bounding box center [267, 616] width 16 height 16
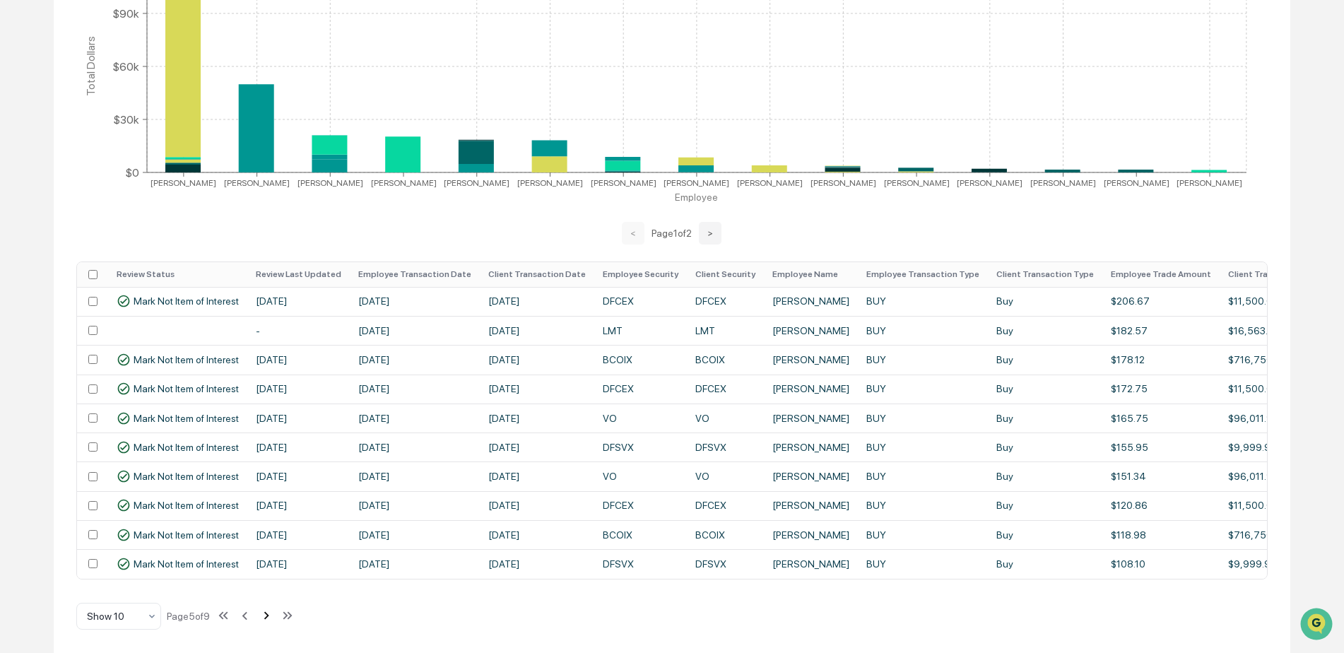
click at [266, 614] on icon at bounding box center [267, 616] width 16 height 16
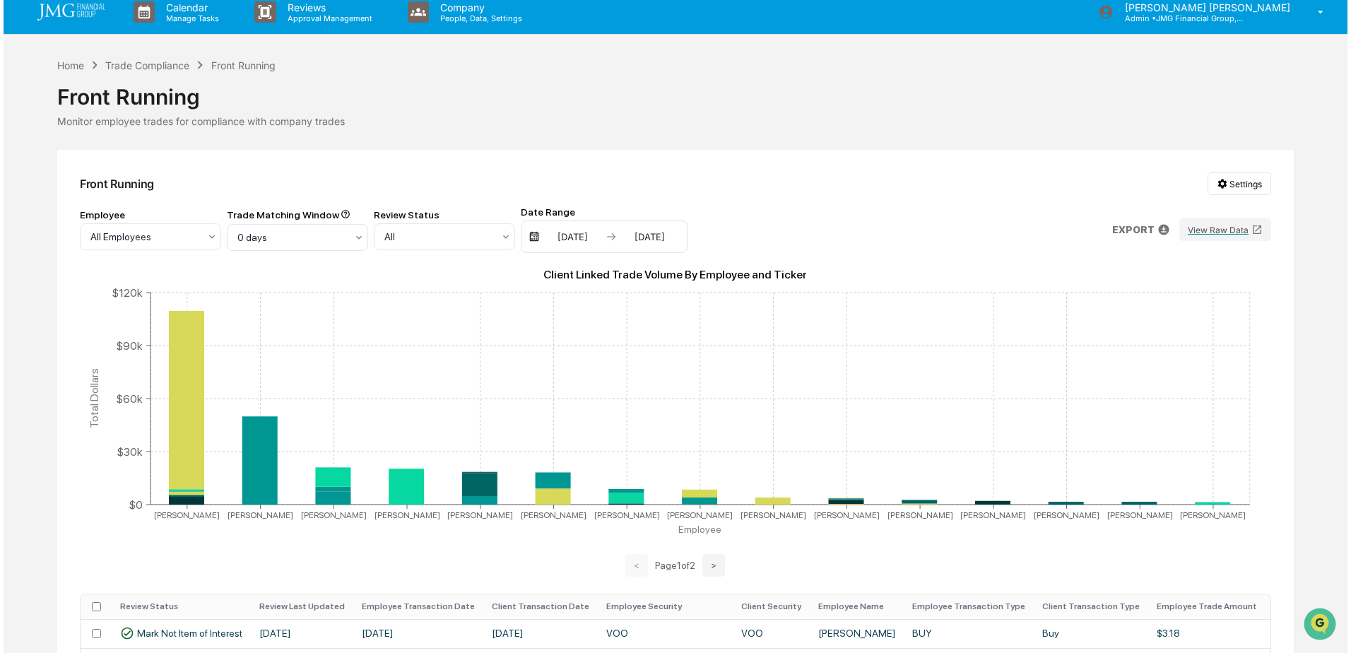
scroll to position [0, 0]
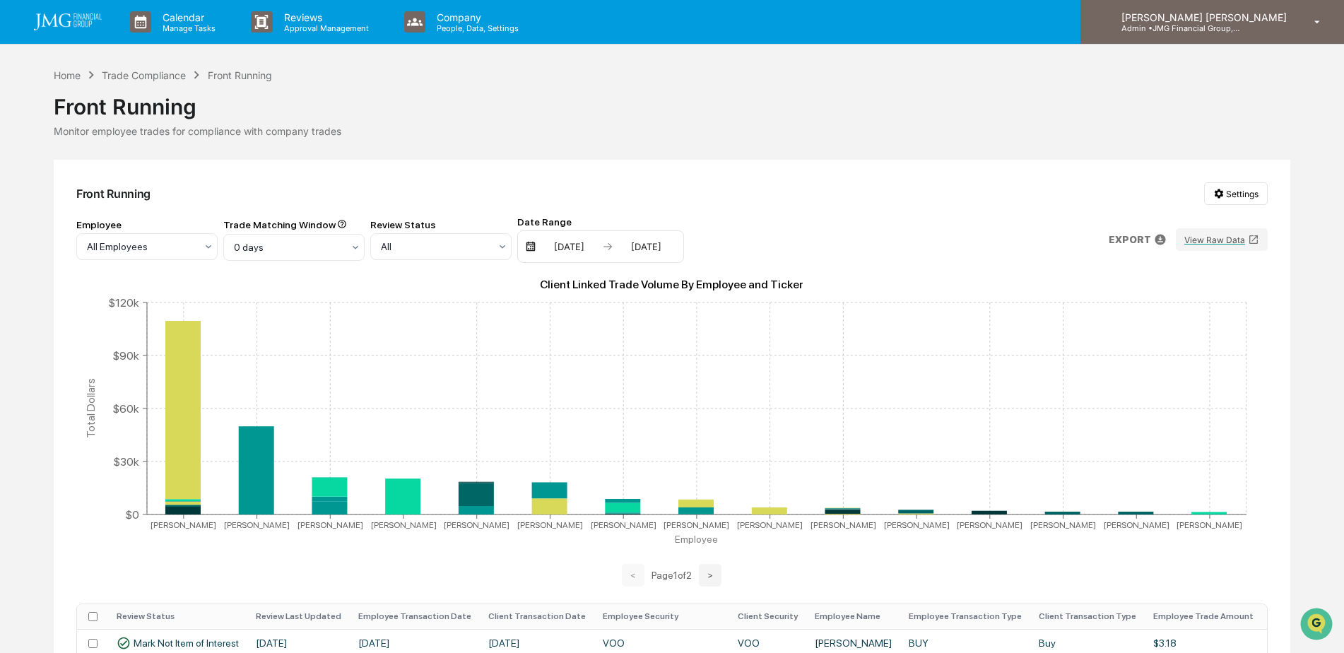
click at [1241, 29] on p "Admin • JMG Financial Group, Ltd." at bounding box center [1175, 28] width 131 height 10
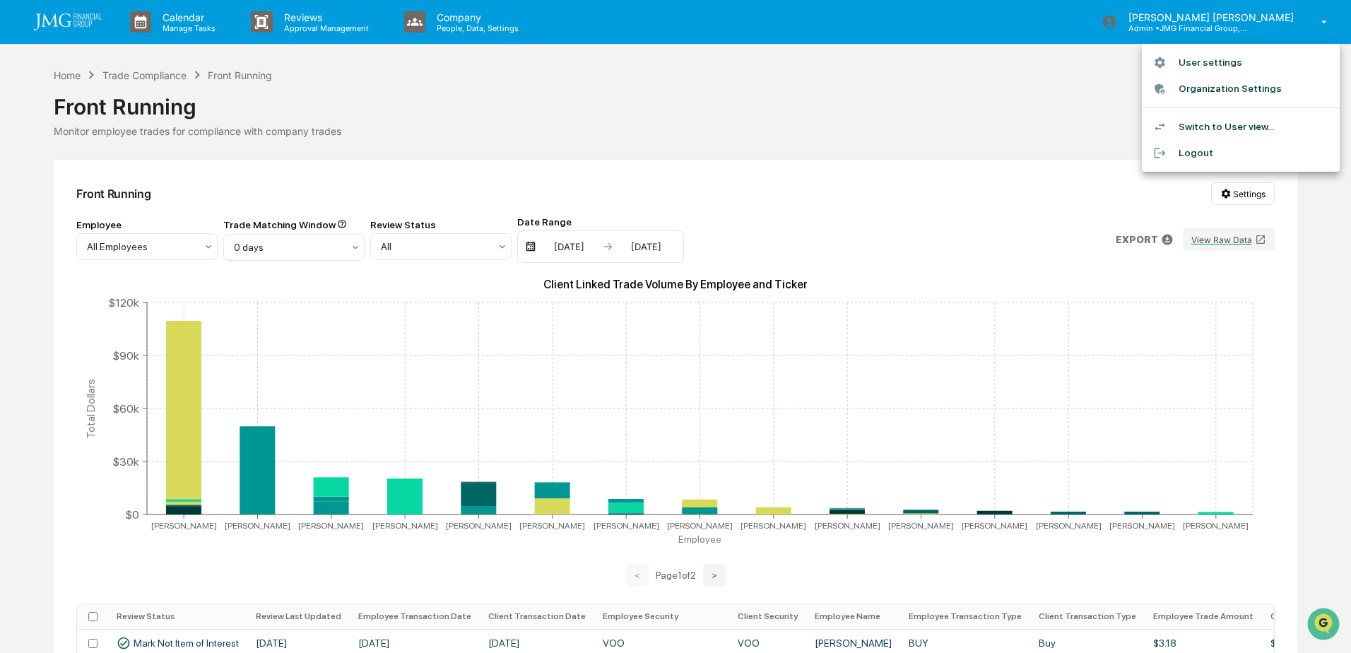
click at [1237, 119] on li "Switch to User view..." at bounding box center [1241, 127] width 198 height 26
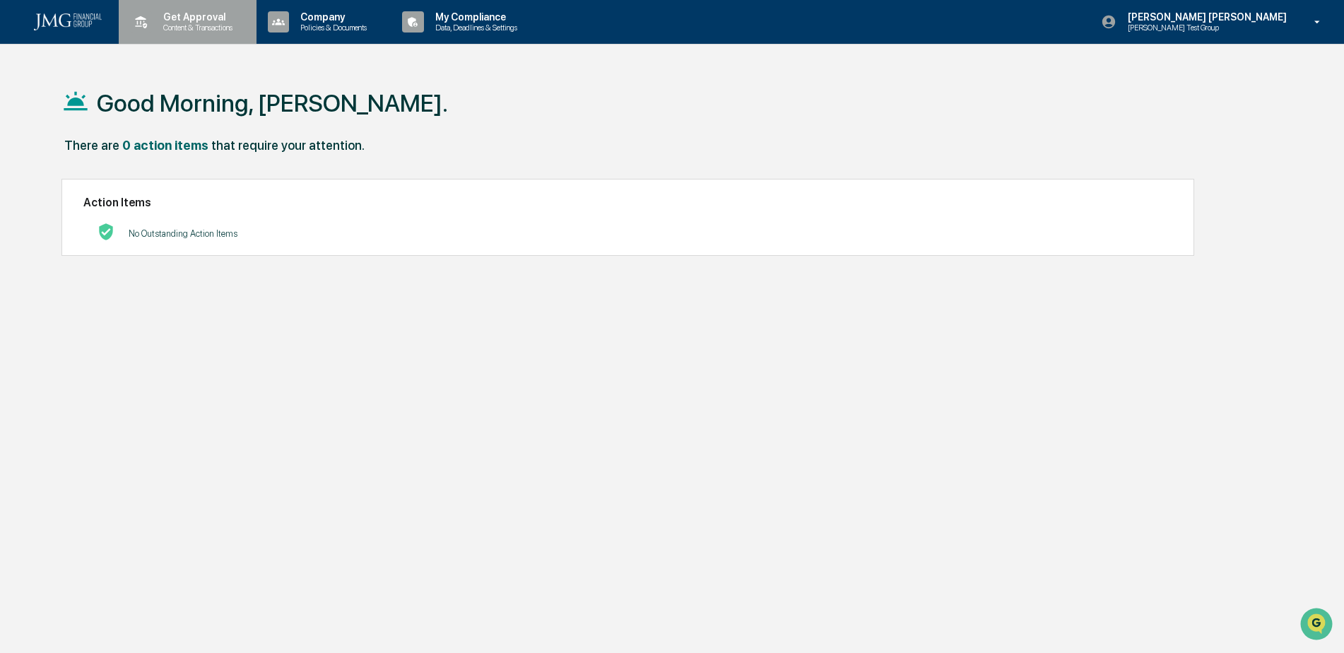
click at [173, 31] on p "Content & Transactions" at bounding box center [196, 28] width 88 height 10
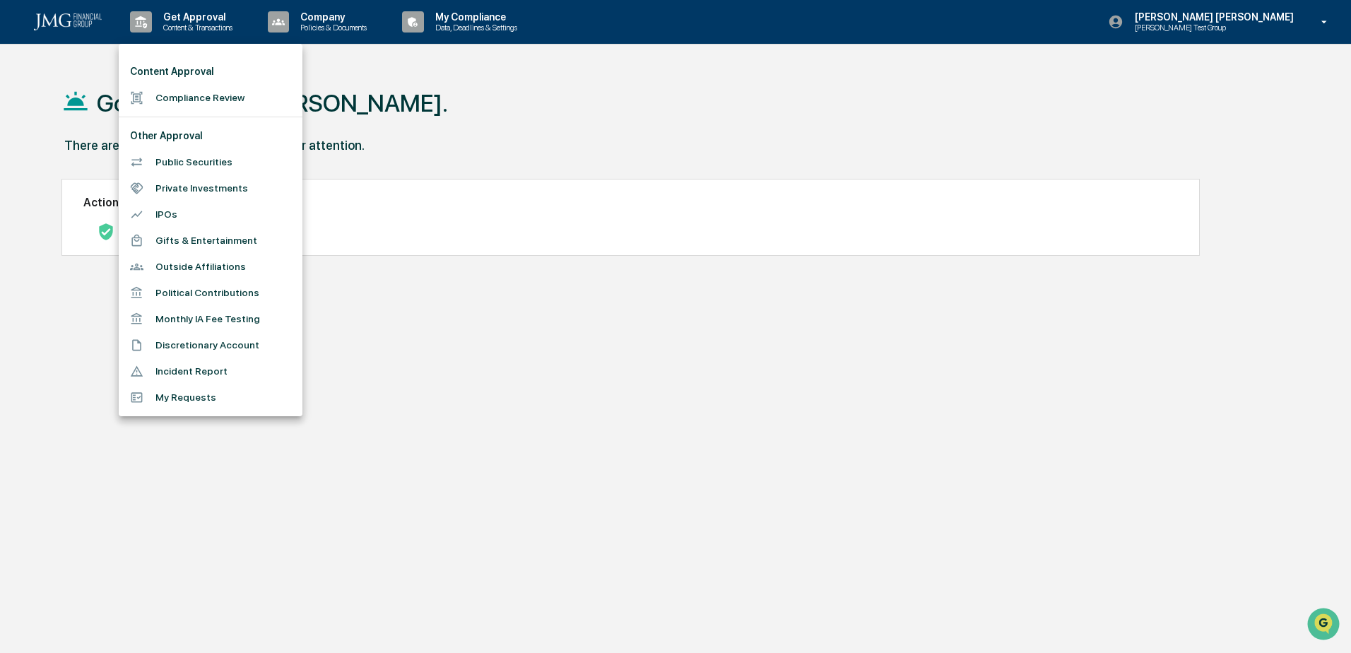
click at [260, 349] on li "Discretionary Account" at bounding box center [211, 345] width 184 height 26
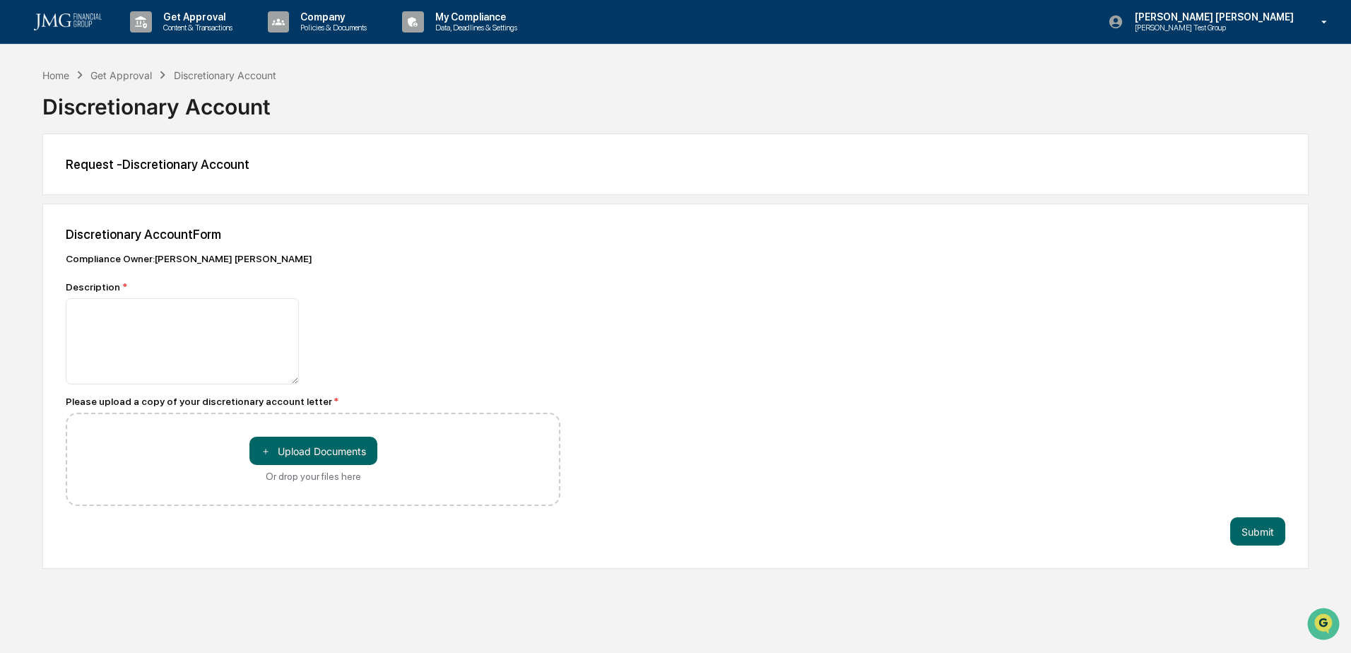
click at [80, 31] on link at bounding box center [76, 22] width 85 height 44
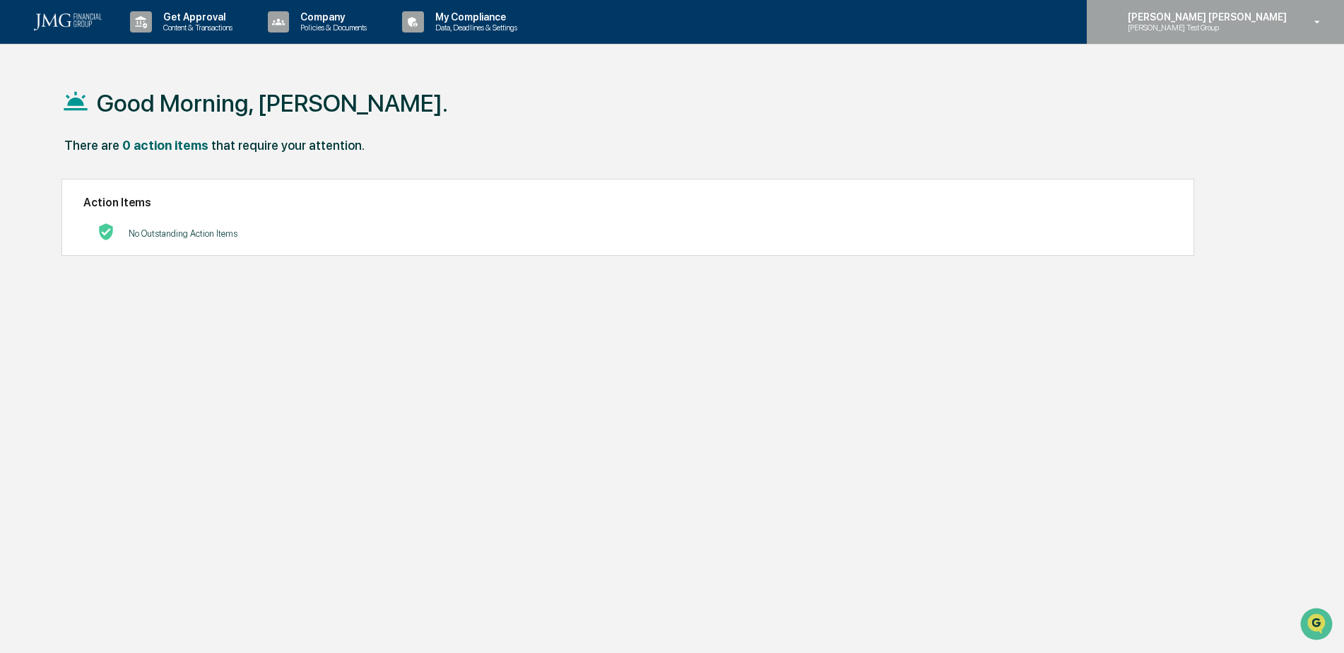
click at [1244, 41] on div "[PERSON_NAME] [PERSON_NAME] [PERSON_NAME] Test Group" at bounding box center [1215, 22] width 257 height 44
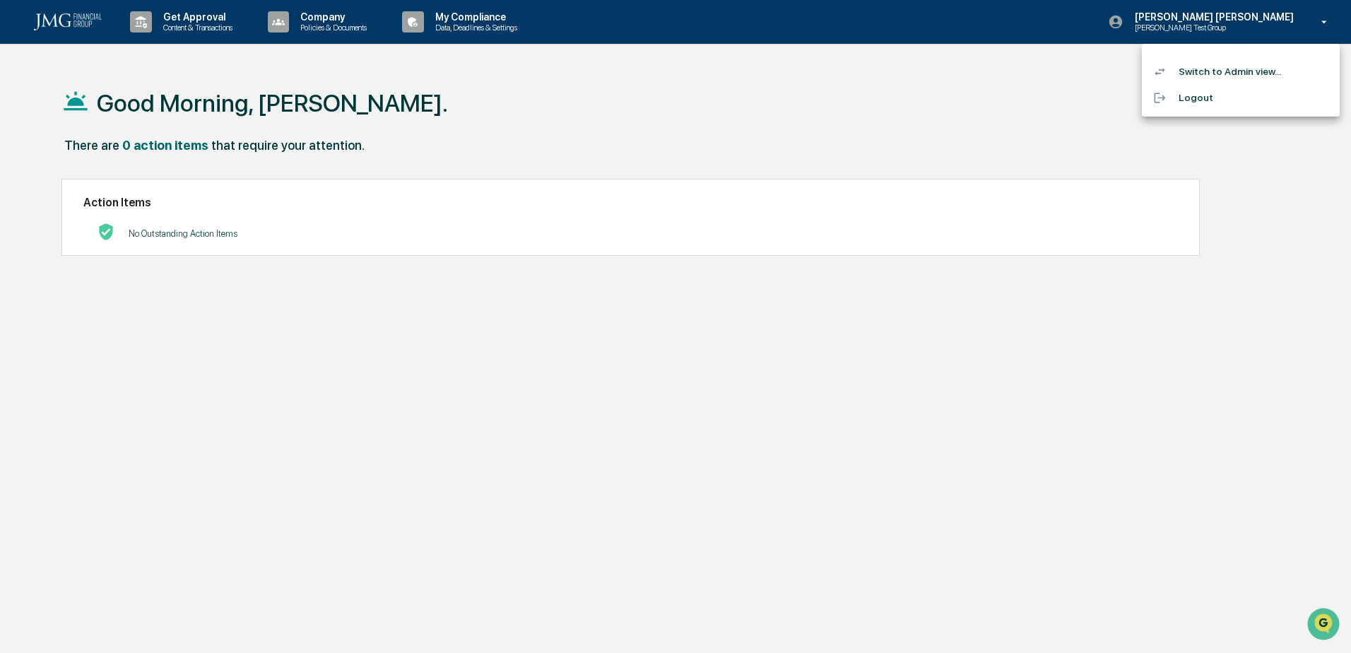
click at [1209, 96] on li "Logout" at bounding box center [1241, 98] width 198 height 26
